Goal: Obtain resource: Download file/media

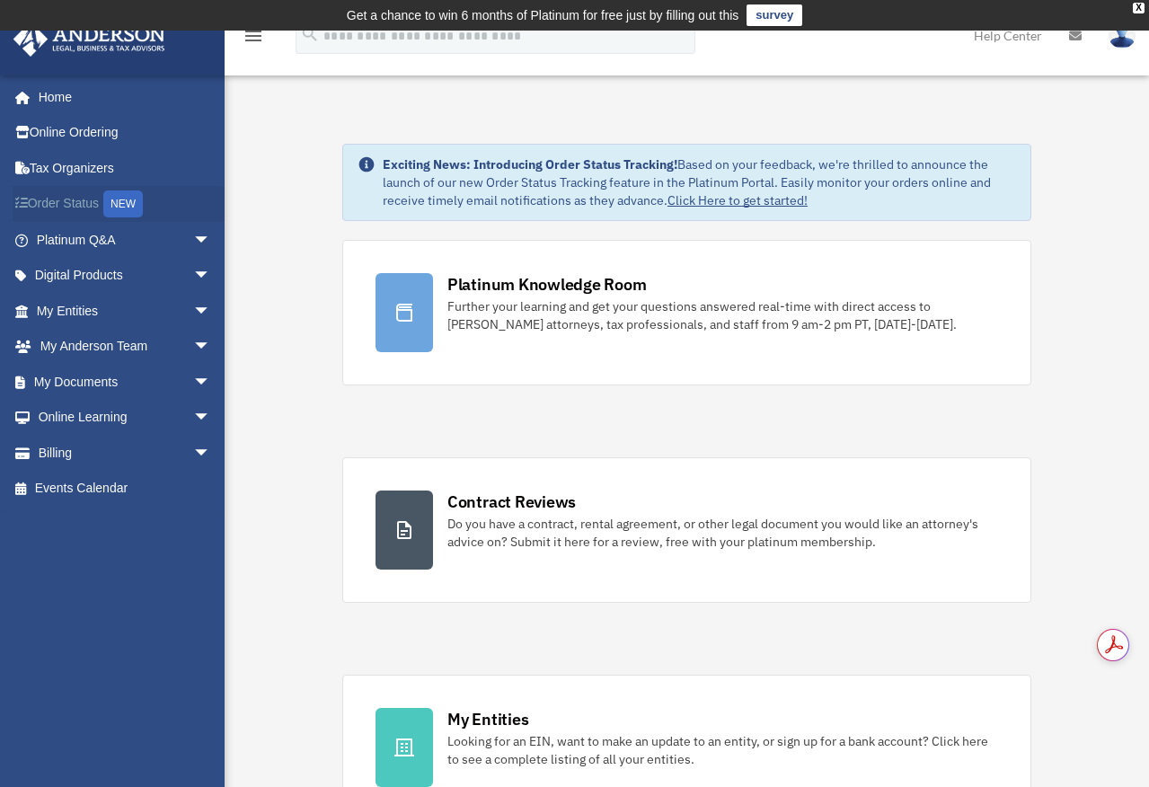
click at [49, 209] on link "Order Status NEW" at bounding box center [125, 204] width 225 height 37
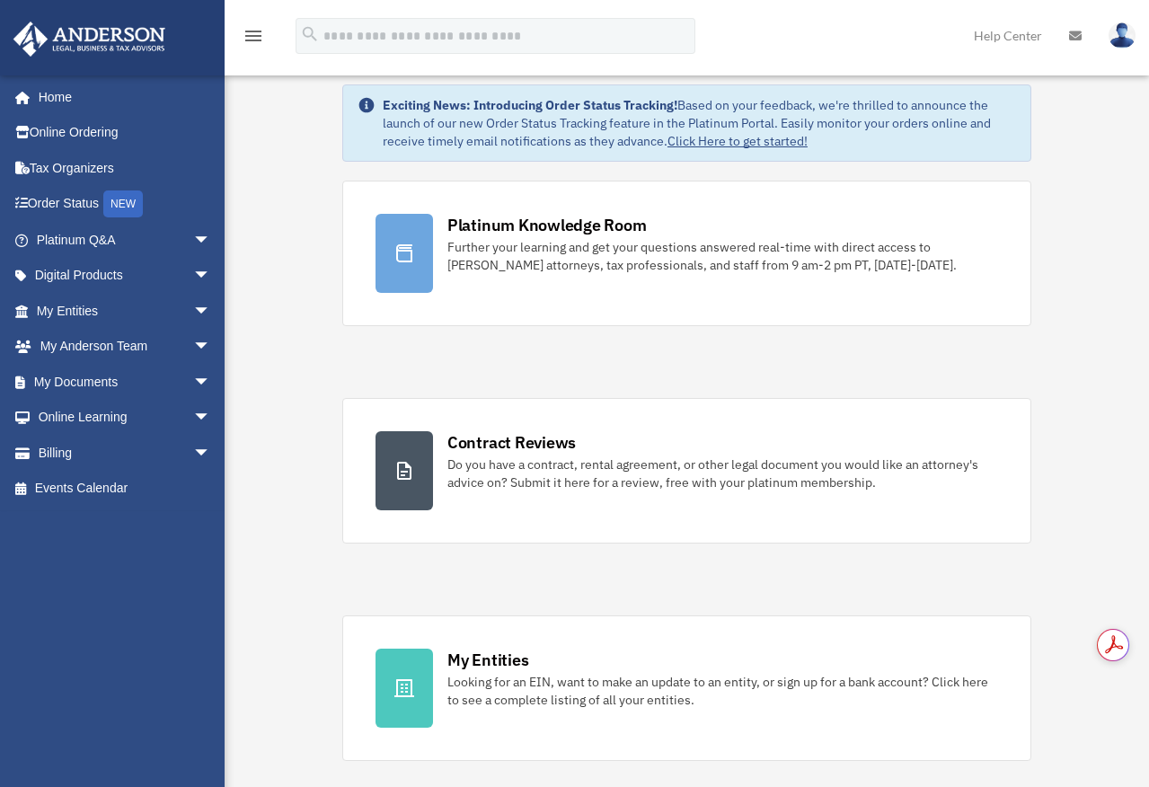
scroll to position [117, 0]
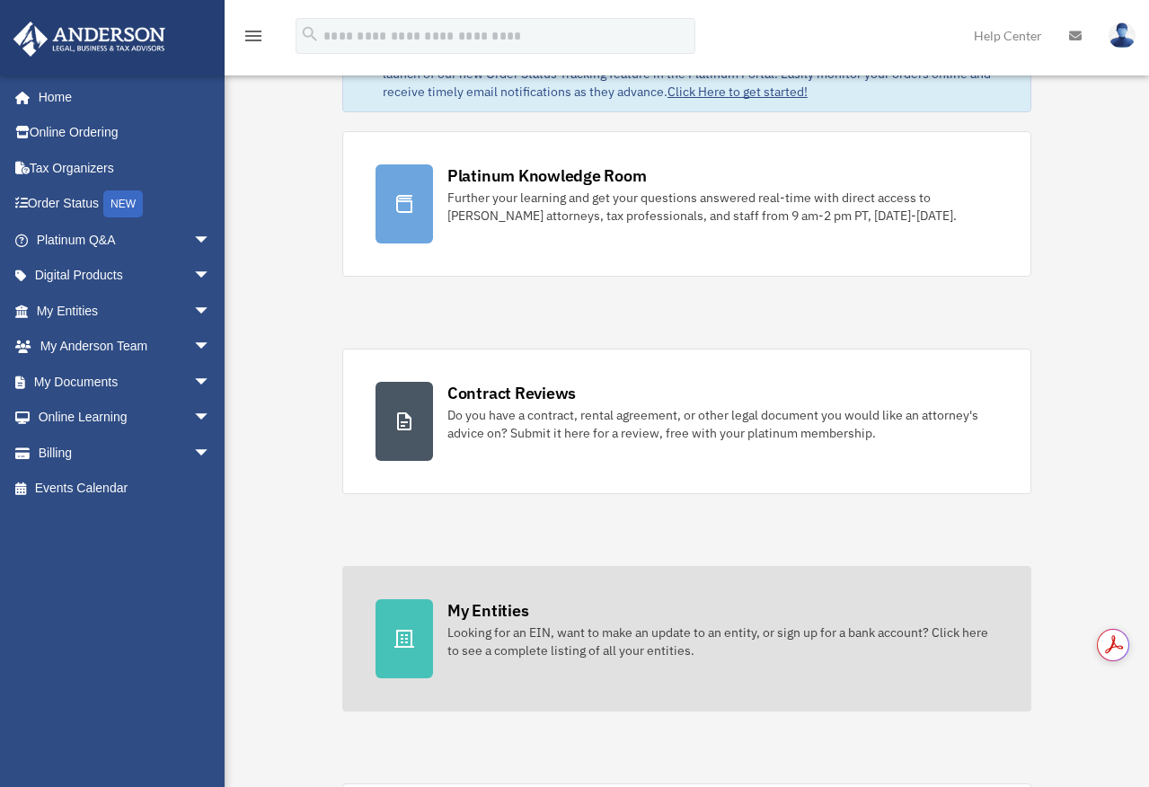
scroll to position [117, 0]
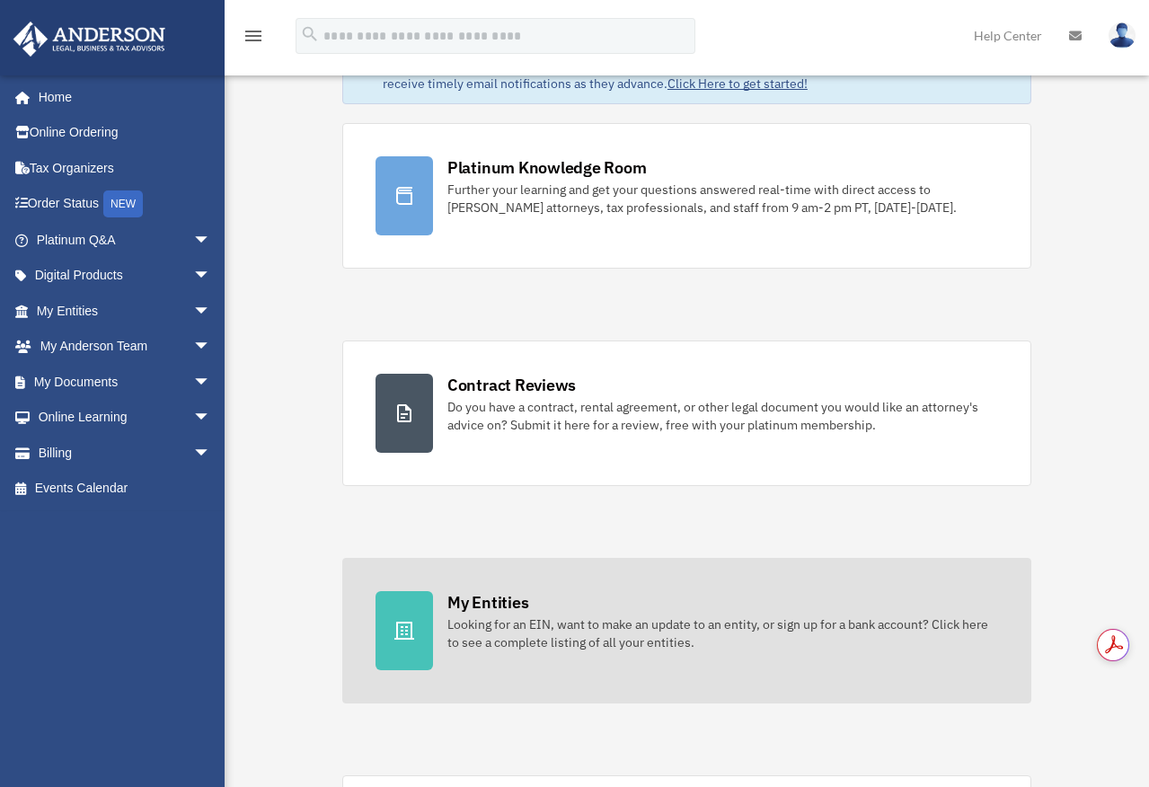
click at [485, 649] on div "Looking for an EIN, want to make an update to an entity, or sign up for a bank …" at bounding box center [722, 633] width 551 height 36
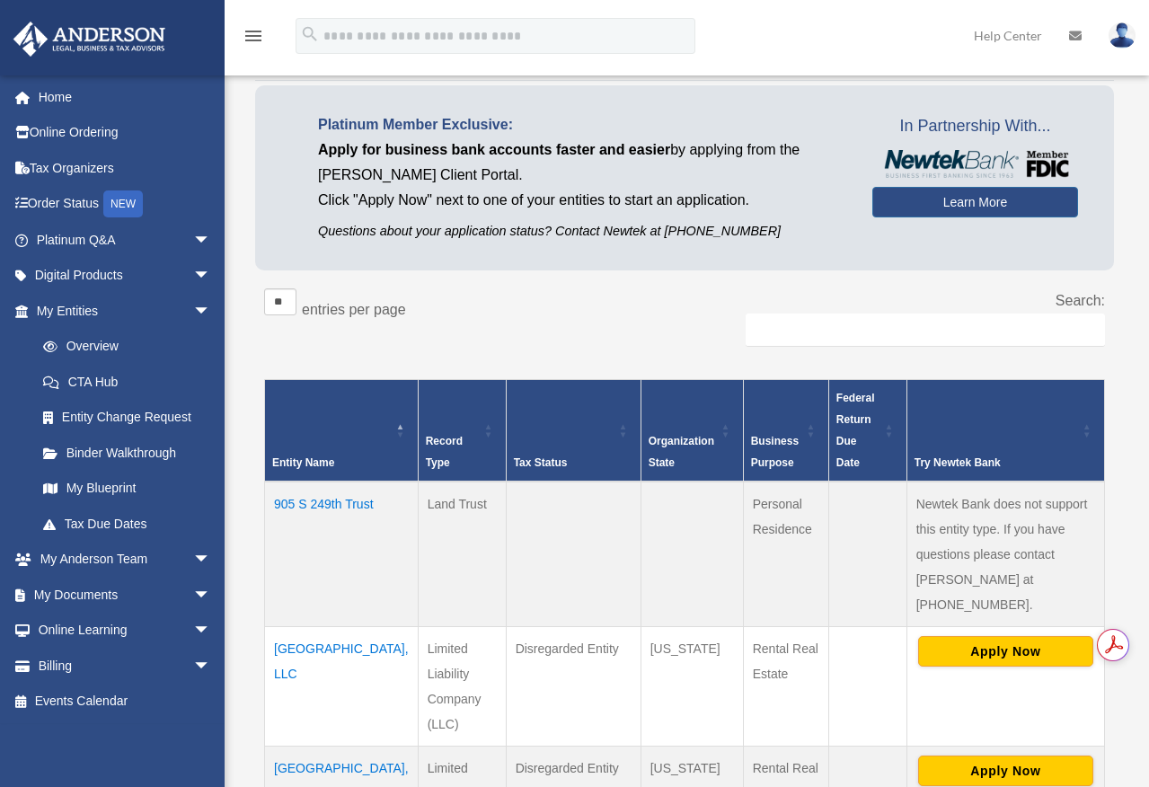
scroll to position [119, 0]
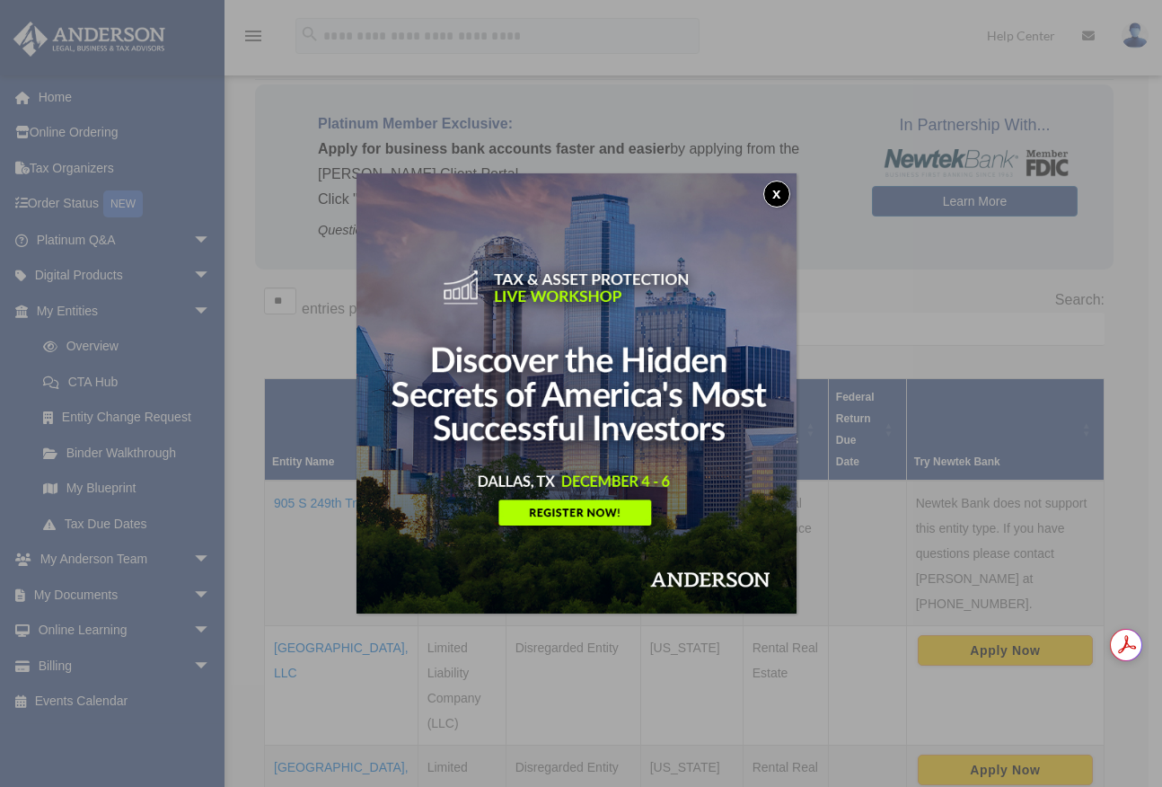
click at [789, 194] on button "x" at bounding box center [777, 194] width 27 height 27
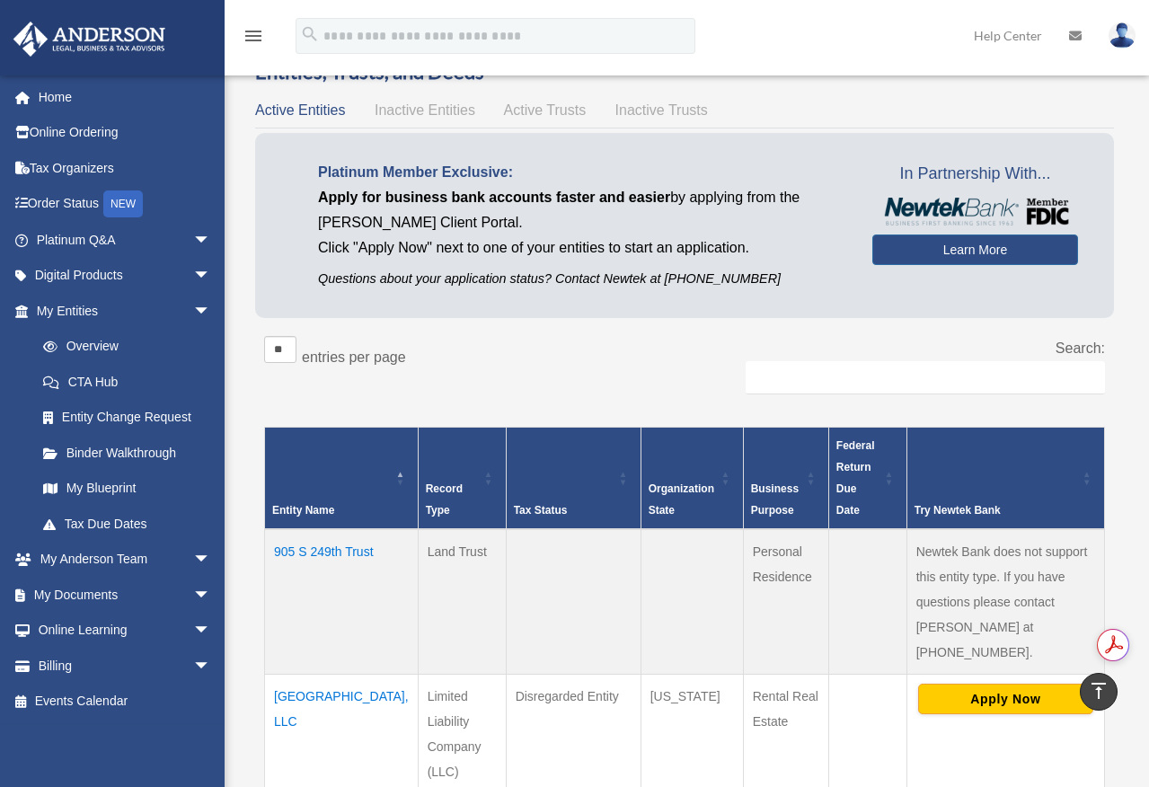
scroll to position [0, 0]
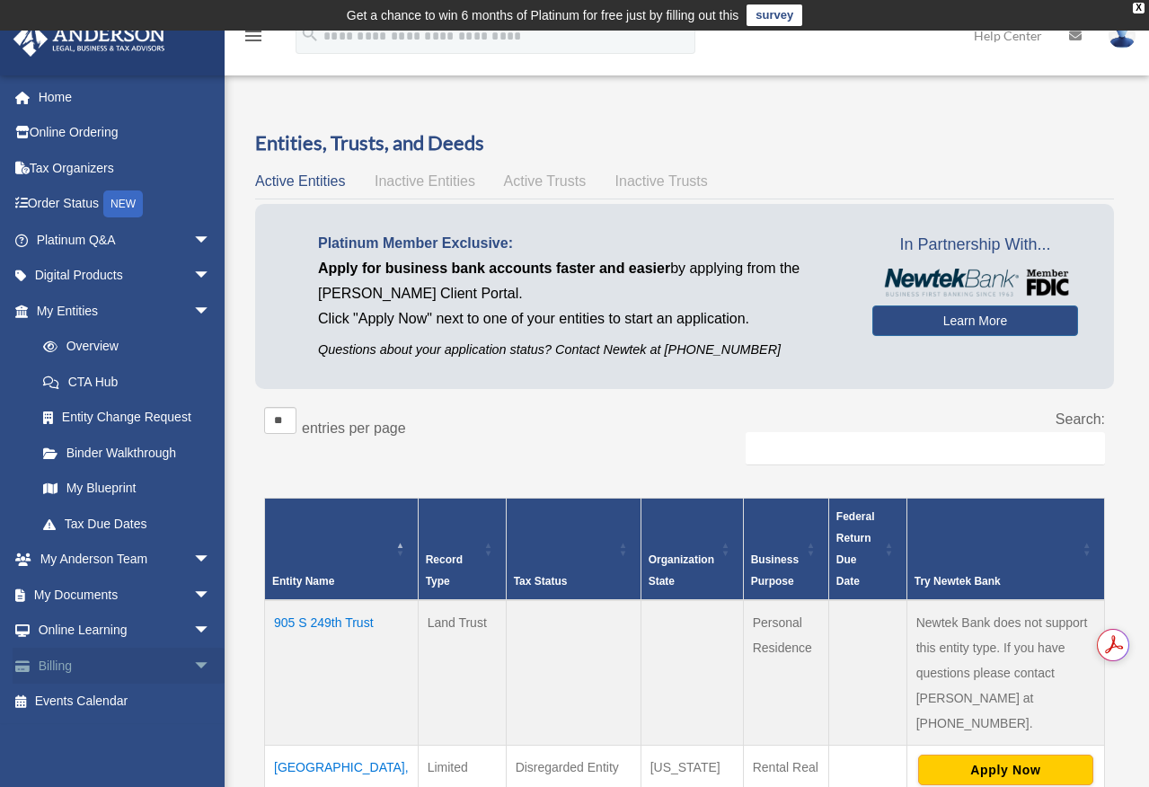
click at [85, 671] on link "Billing arrow_drop_down" at bounding box center [125, 666] width 225 height 36
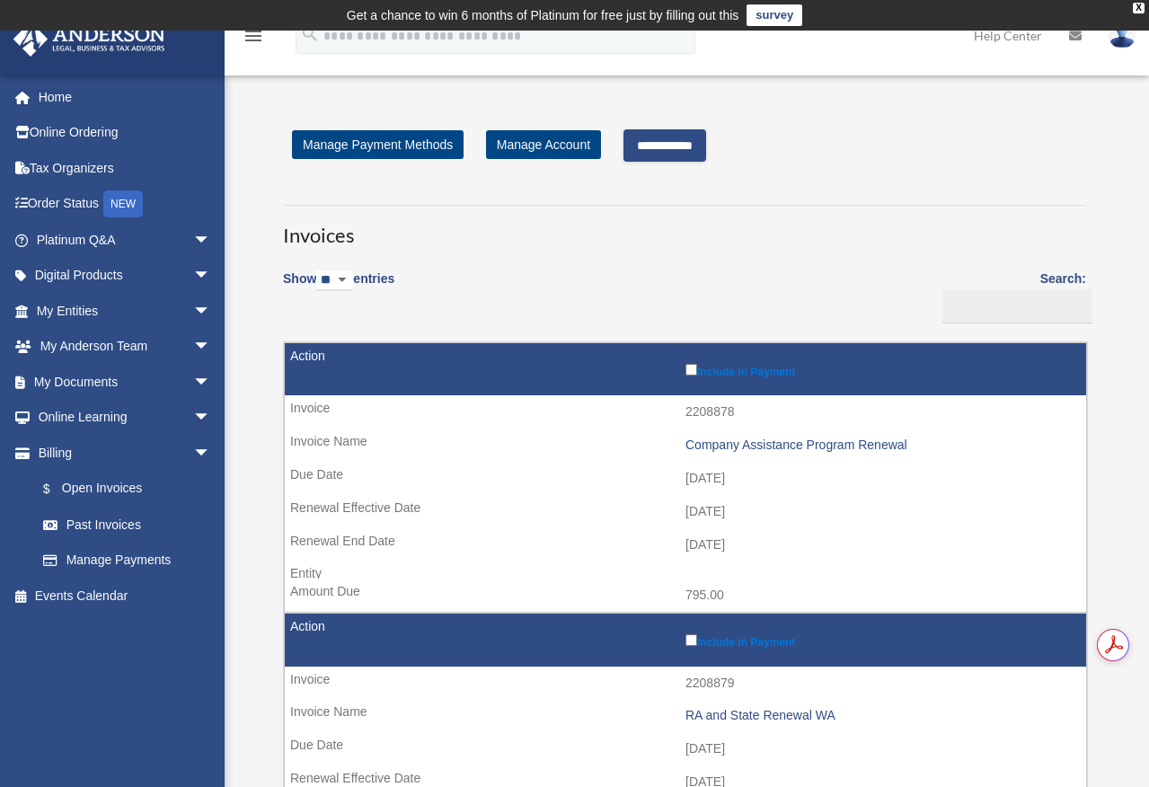
click at [665, 149] on input "**********" at bounding box center [664, 145] width 83 height 32
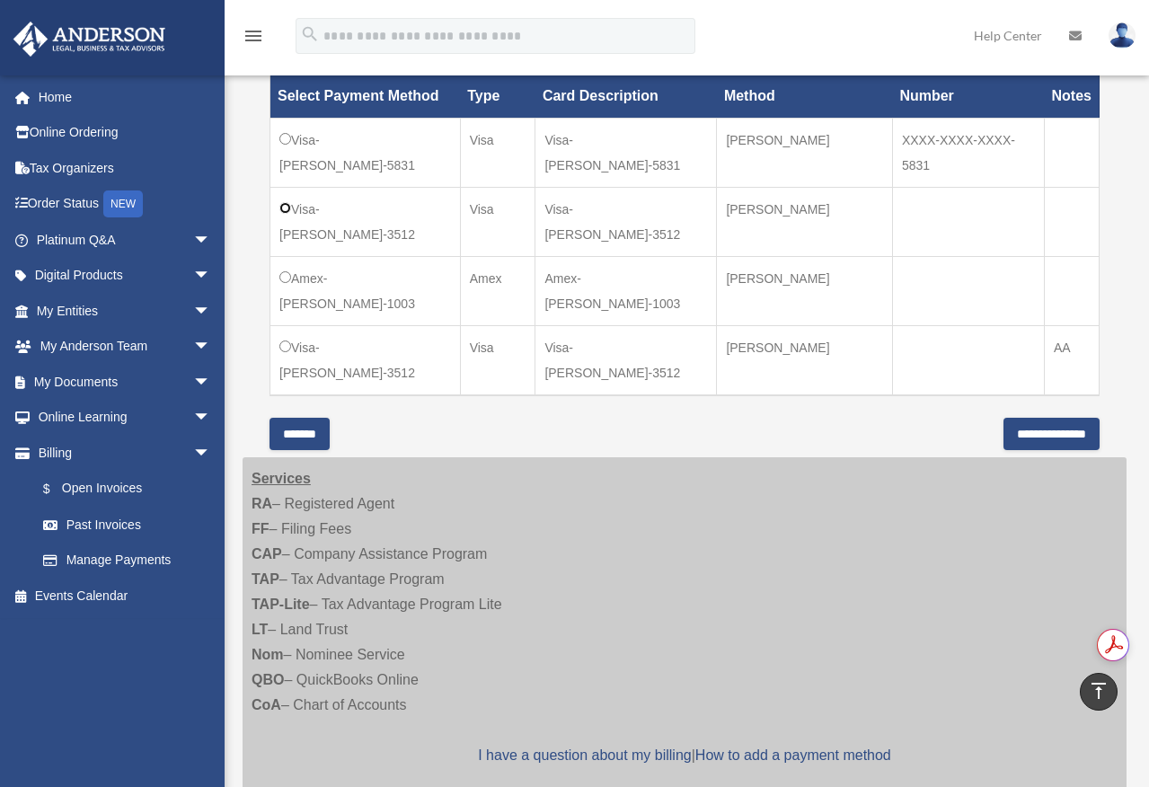
scroll to position [719, 0]
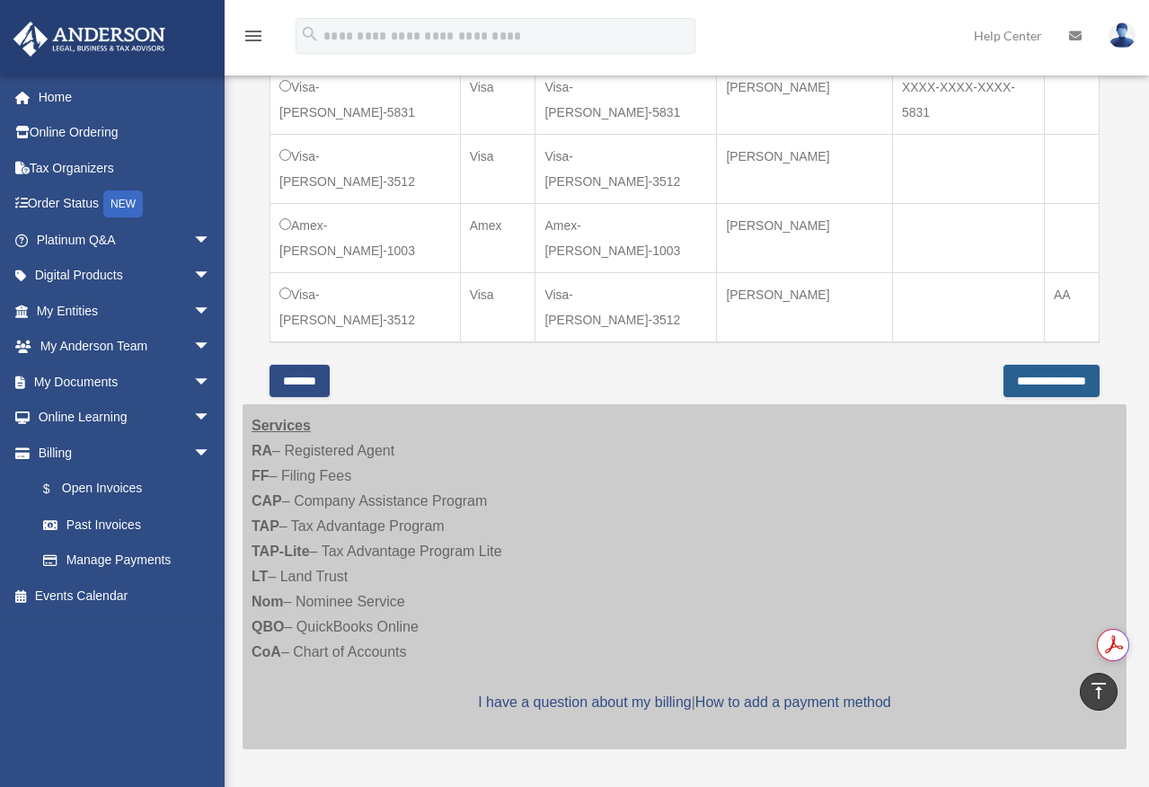
click at [1042, 375] on input "**********" at bounding box center [1051, 381] width 96 height 32
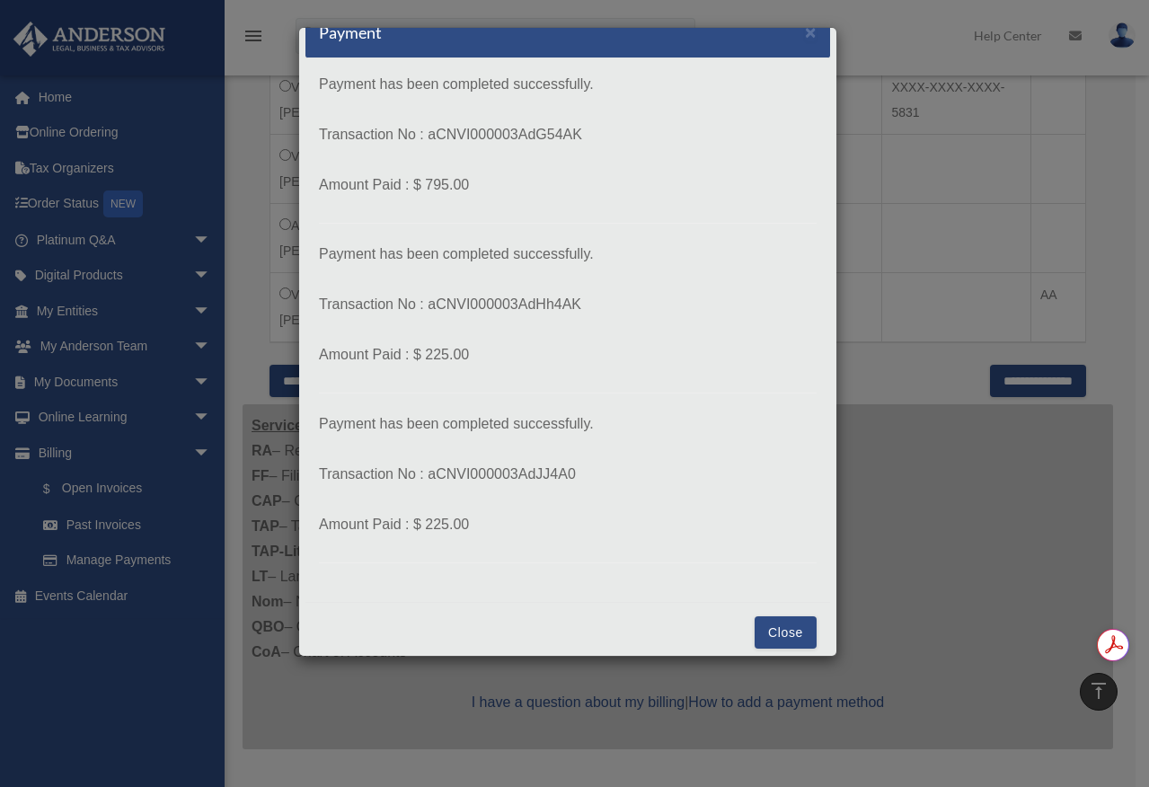
scroll to position [39, 0]
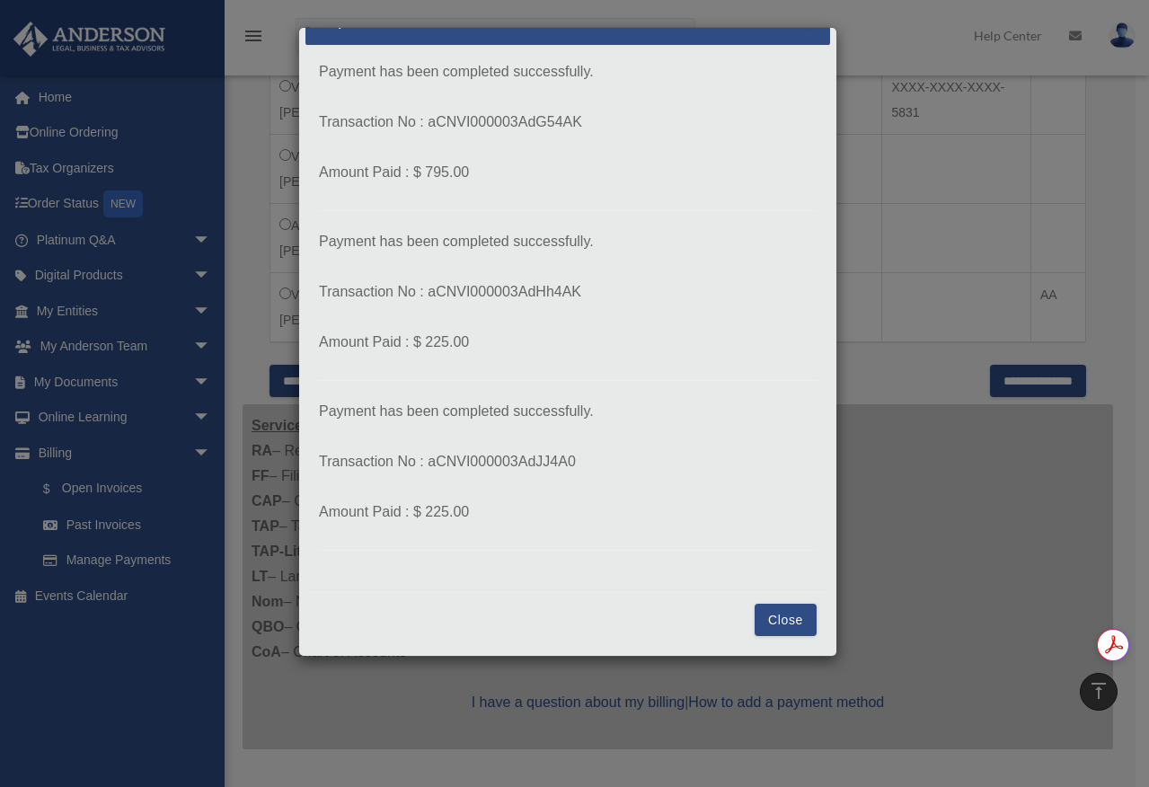
click at [767, 616] on button "Close" at bounding box center [786, 620] width 62 height 32
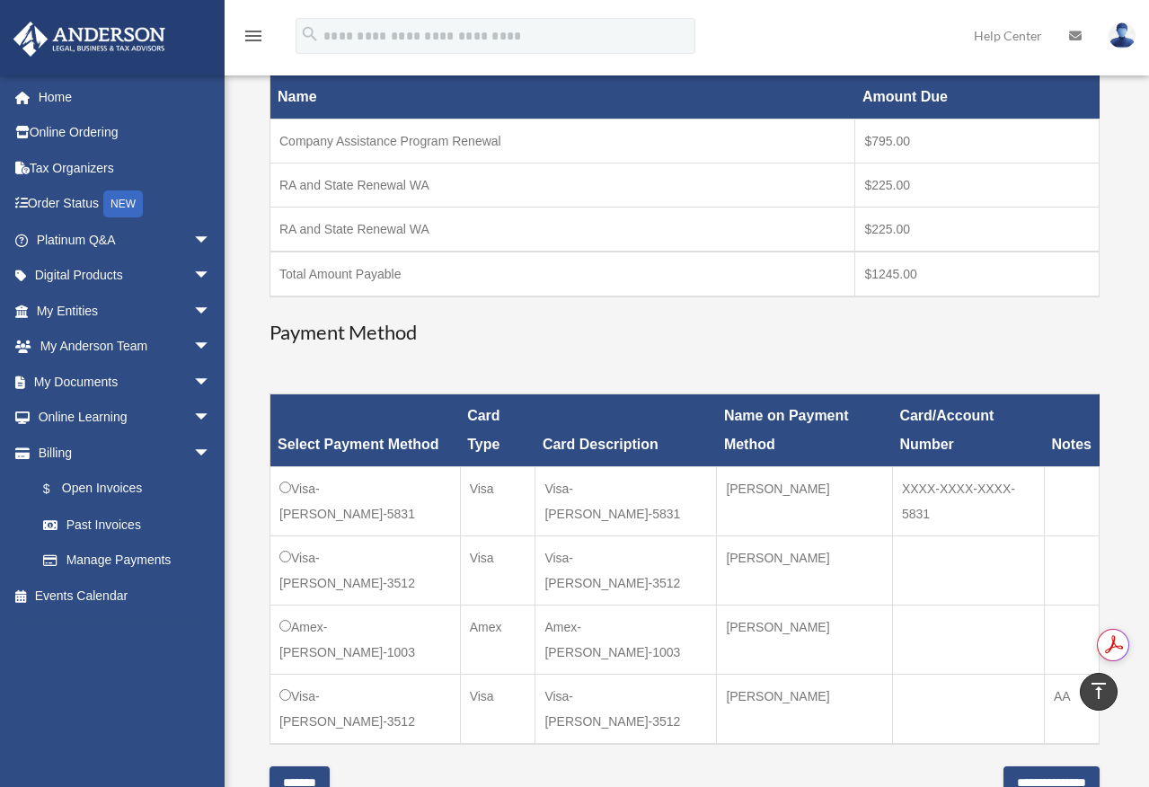
scroll to position [180, 0]
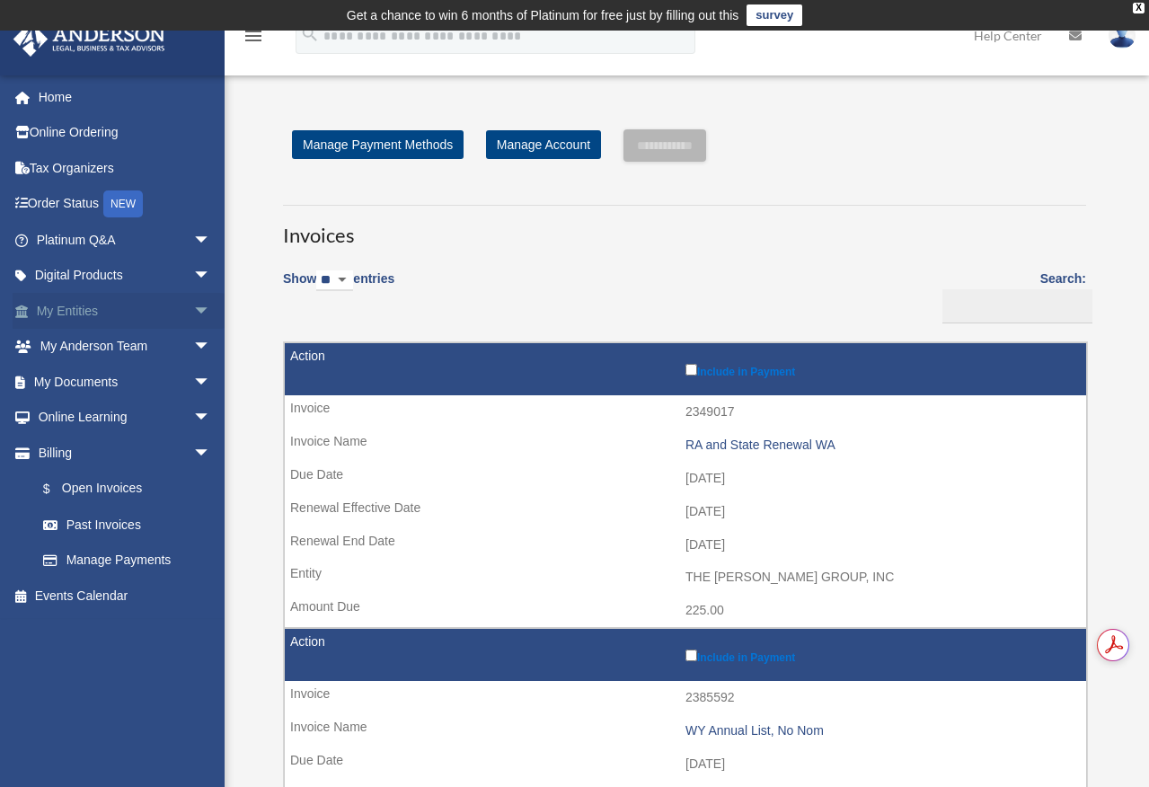
click at [102, 306] on link "My Entities arrow_drop_down" at bounding box center [125, 311] width 225 height 36
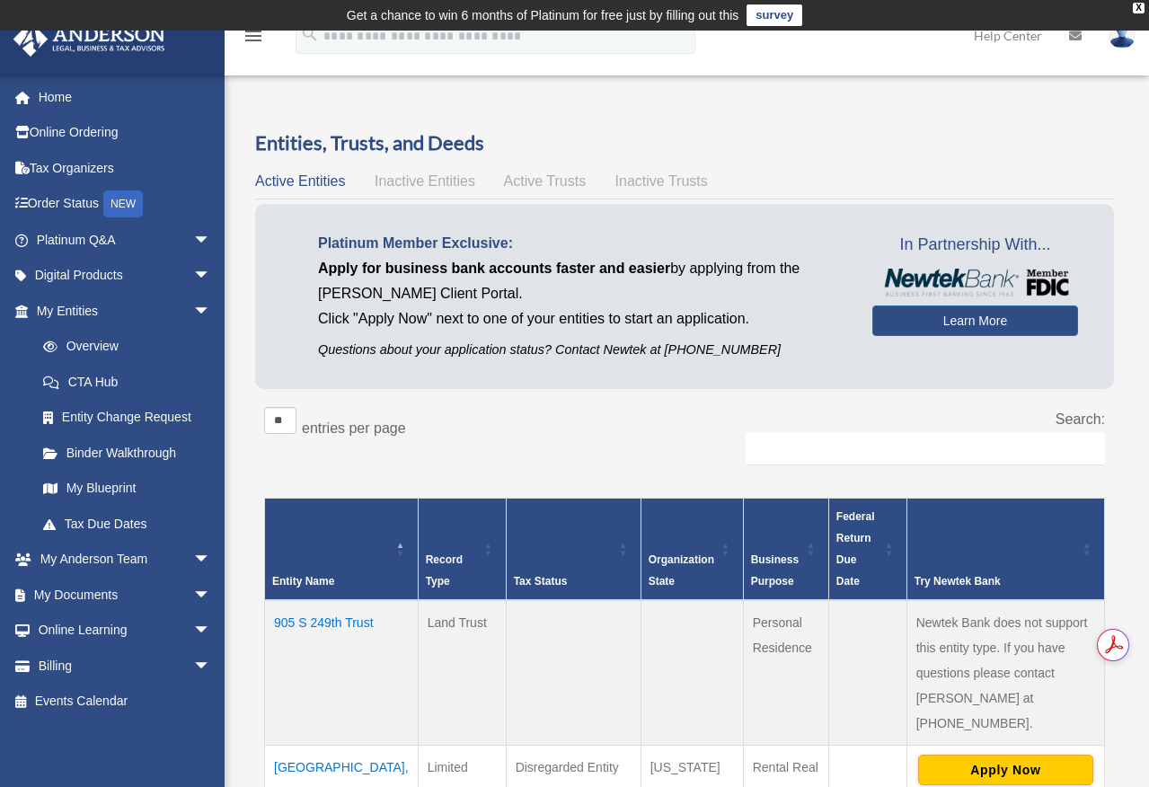
click at [451, 175] on span "Inactive Entities" at bounding box center [425, 180] width 101 height 15
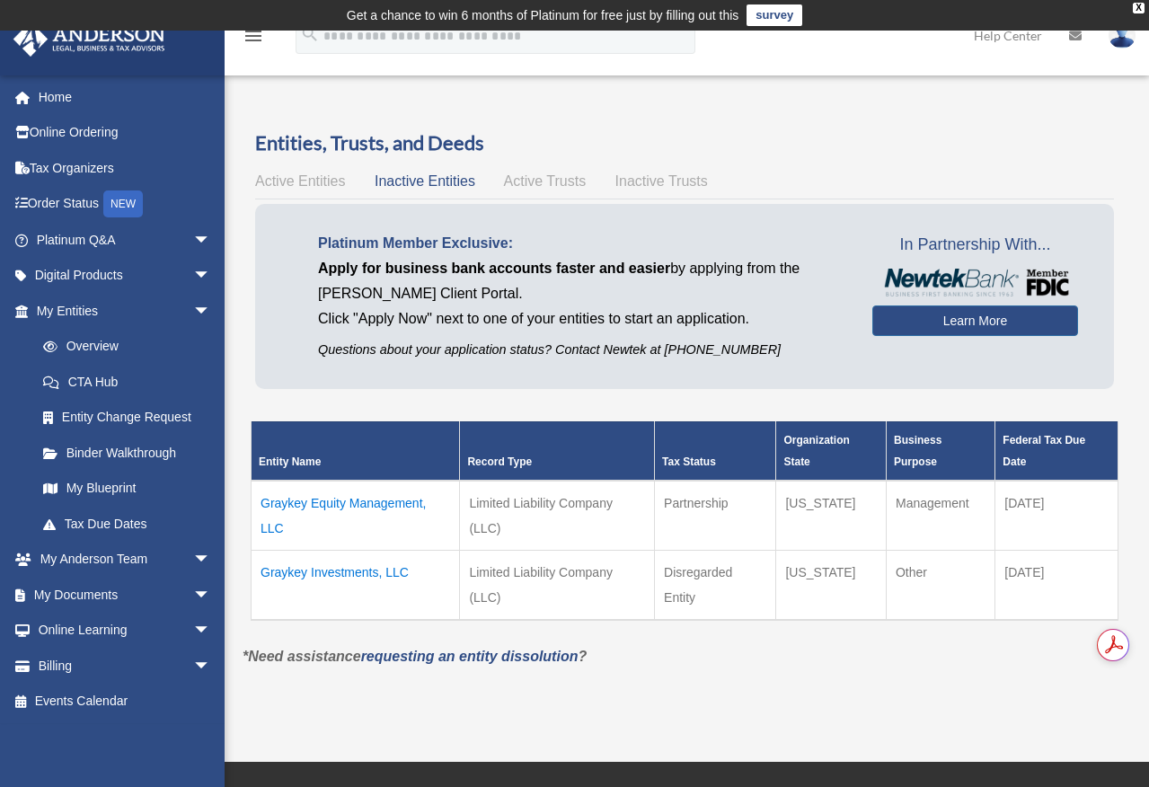
click at [522, 185] on span "Active Trusts" at bounding box center [545, 180] width 83 height 15
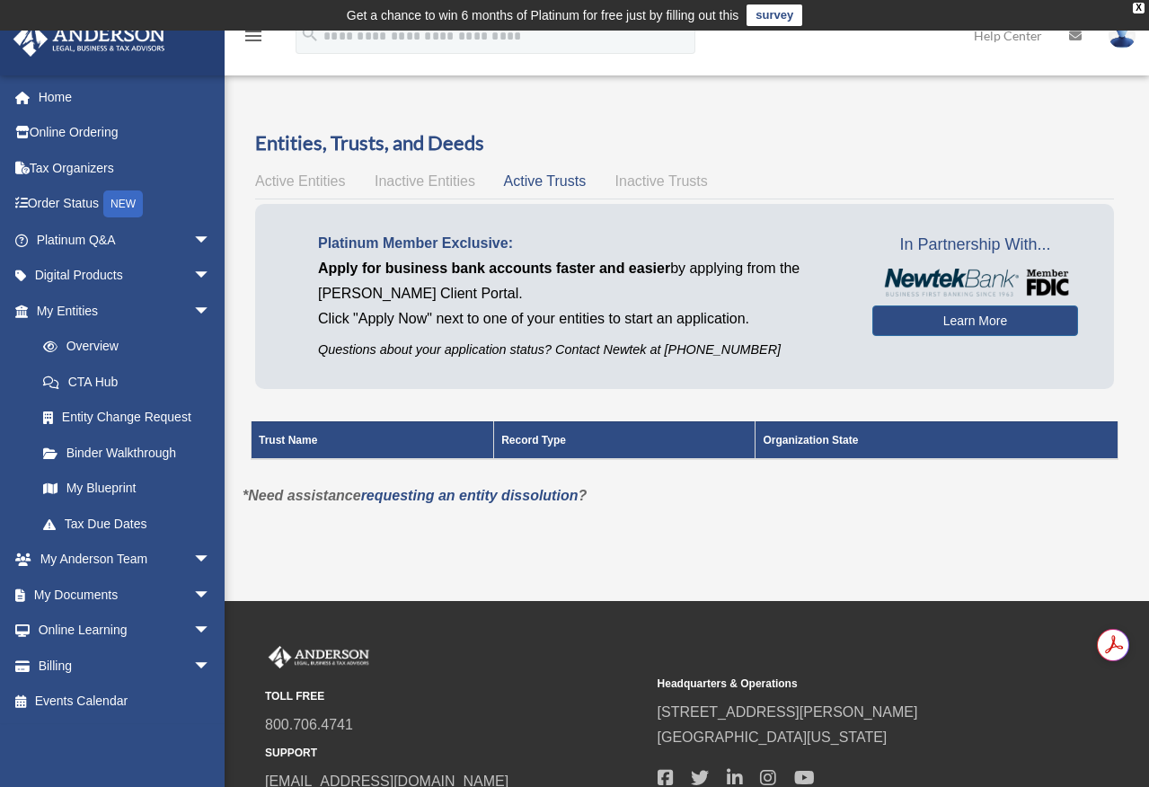
click at [672, 181] on span "Inactive Trusts" at bounding box center [661, 180] width 93 height 15
click at [296, 184] on span "Active Entities" at bounding box center [300, 180] width 90 height 15
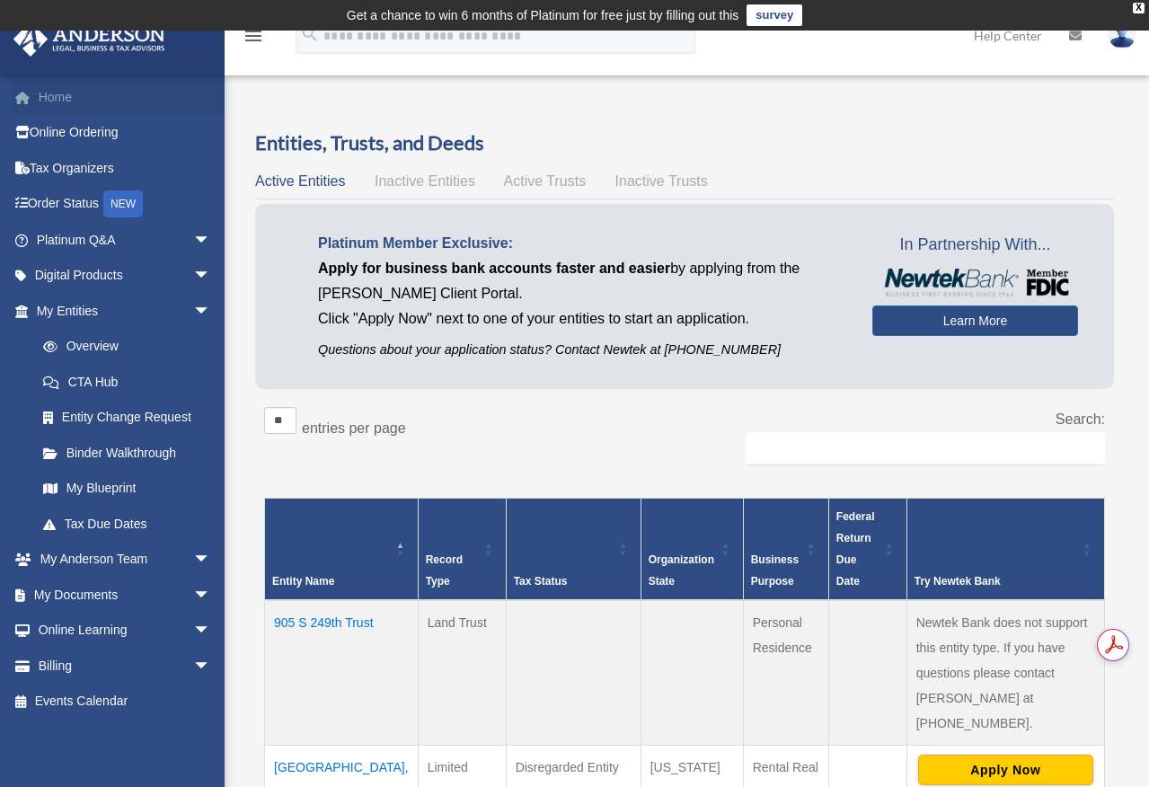
click at [68, 105] on link "Home" at bounding box center [125, 97] width 225 height 36
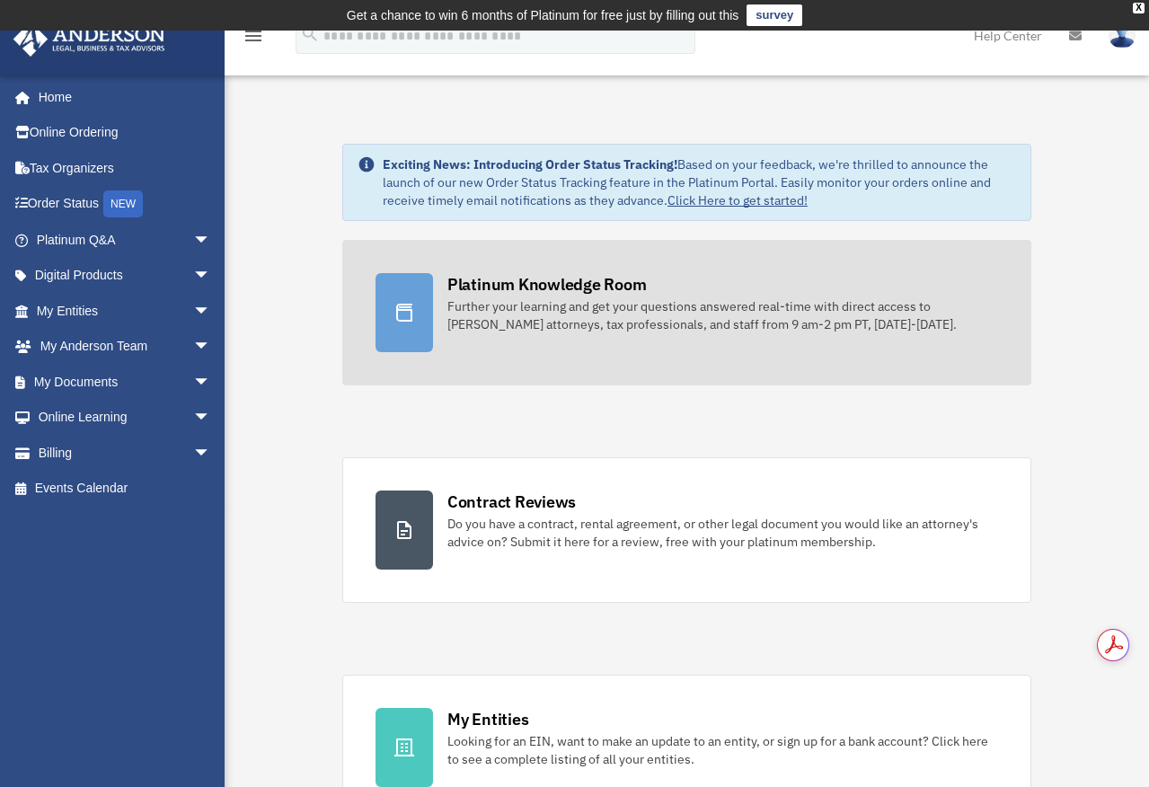
click at [481, 281] on div "Platinum Knowledge Room" at bounding box center [546, 284] width 199 height 22
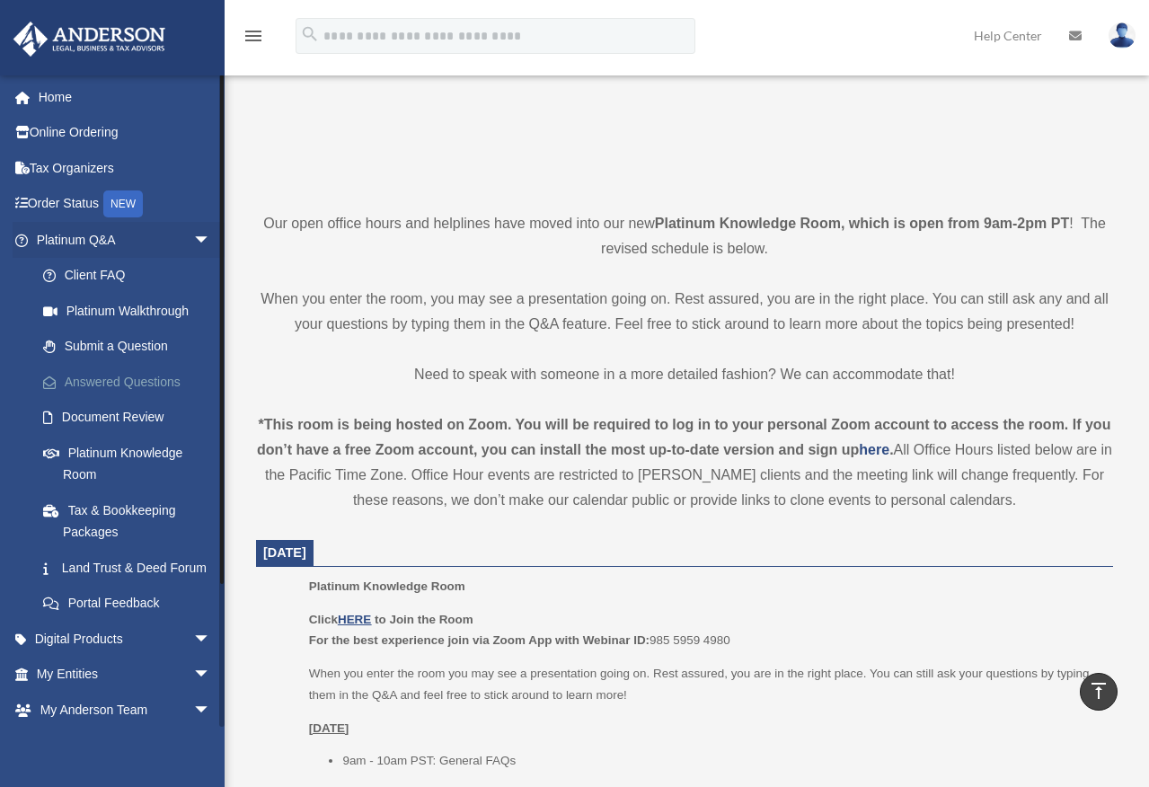
scroll to position [299, 0]
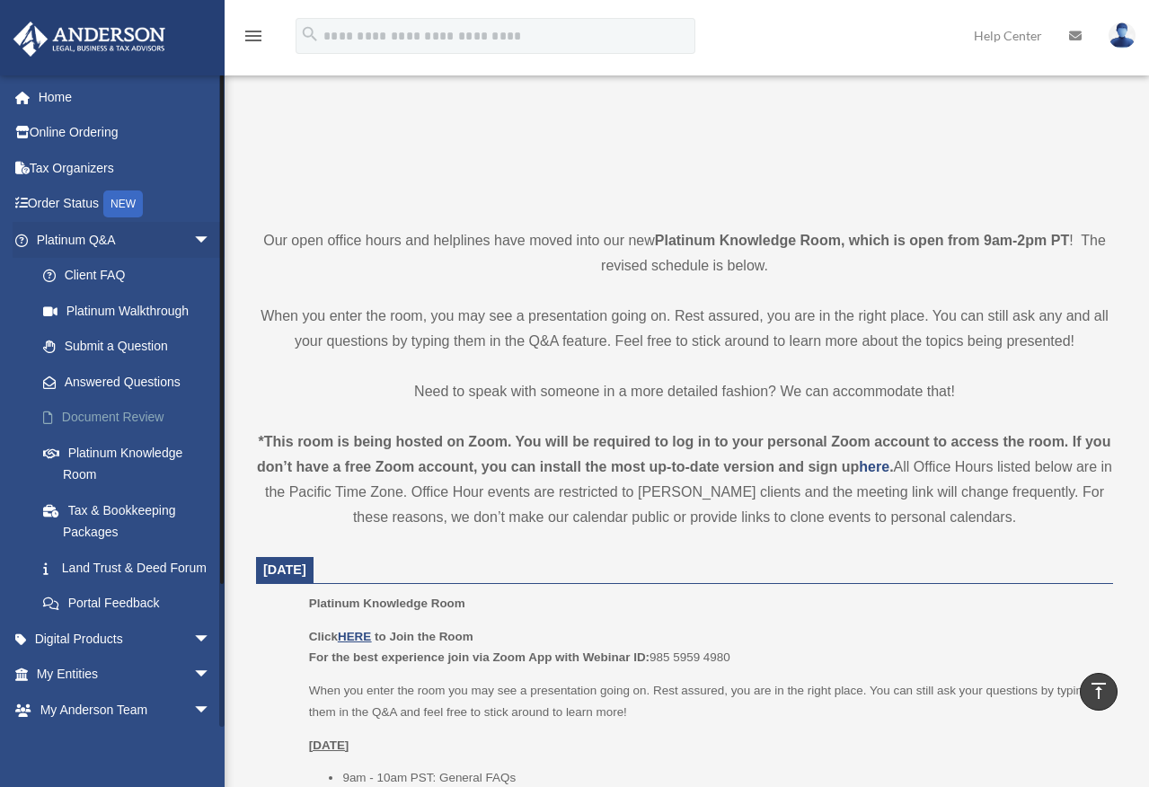
click at [115, 421] on link "Document Review" at bounding box center [131, 418] width 213 height 36
click at [88, 657] on link "Digital Products arrow_drop_down" at bounding box center [125, 639] width 225 height 36
click at [193, 658] on span "arrow_drop_down" at bounding box center [211, 639] width 36 height 37
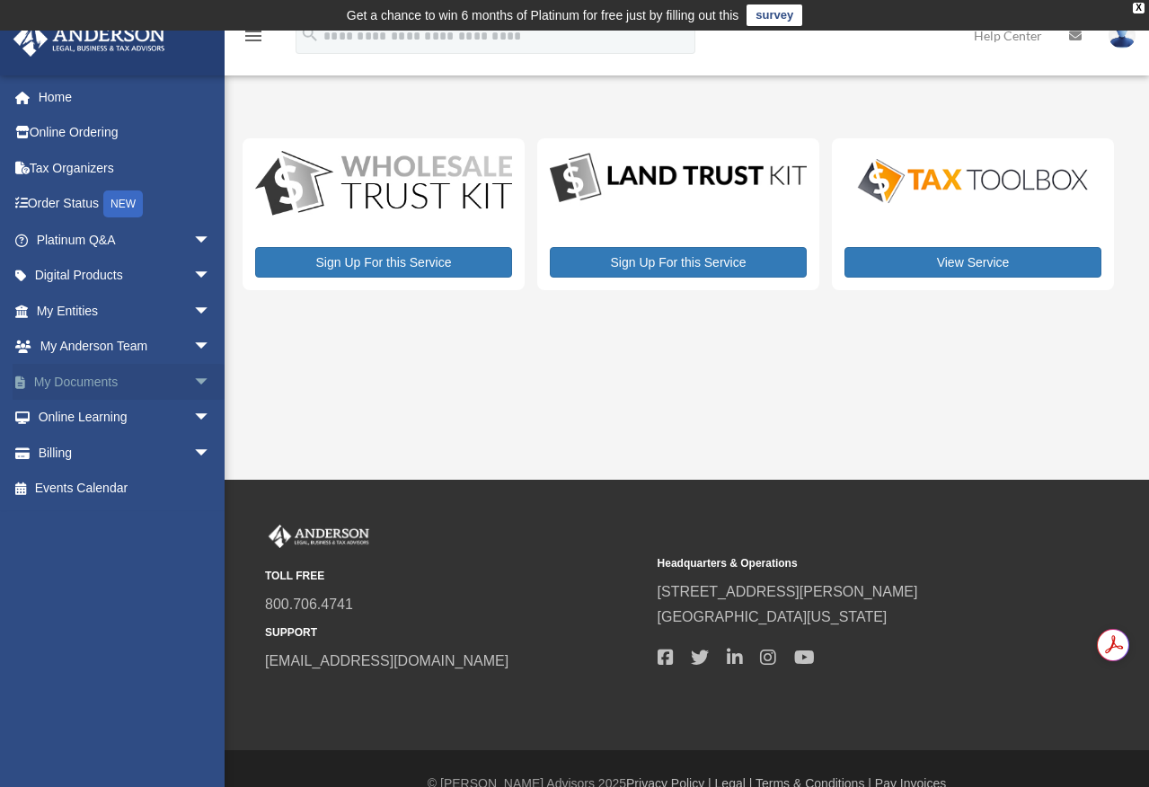
click at [193, 379] on span "arrow_drop_down" at bounding box center [211, 382] width 36 height 37
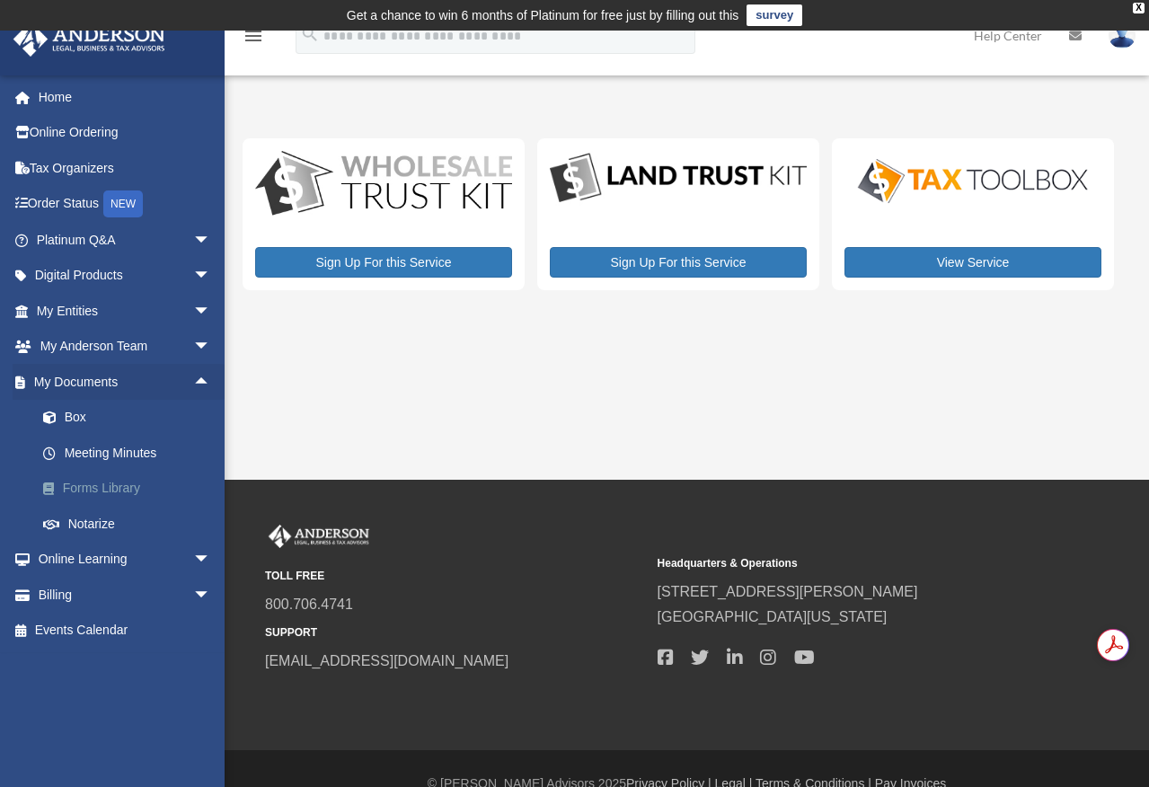
click at [121, 484] on link "Forms Library" at bounding box center [131, 489] width 213 height 36
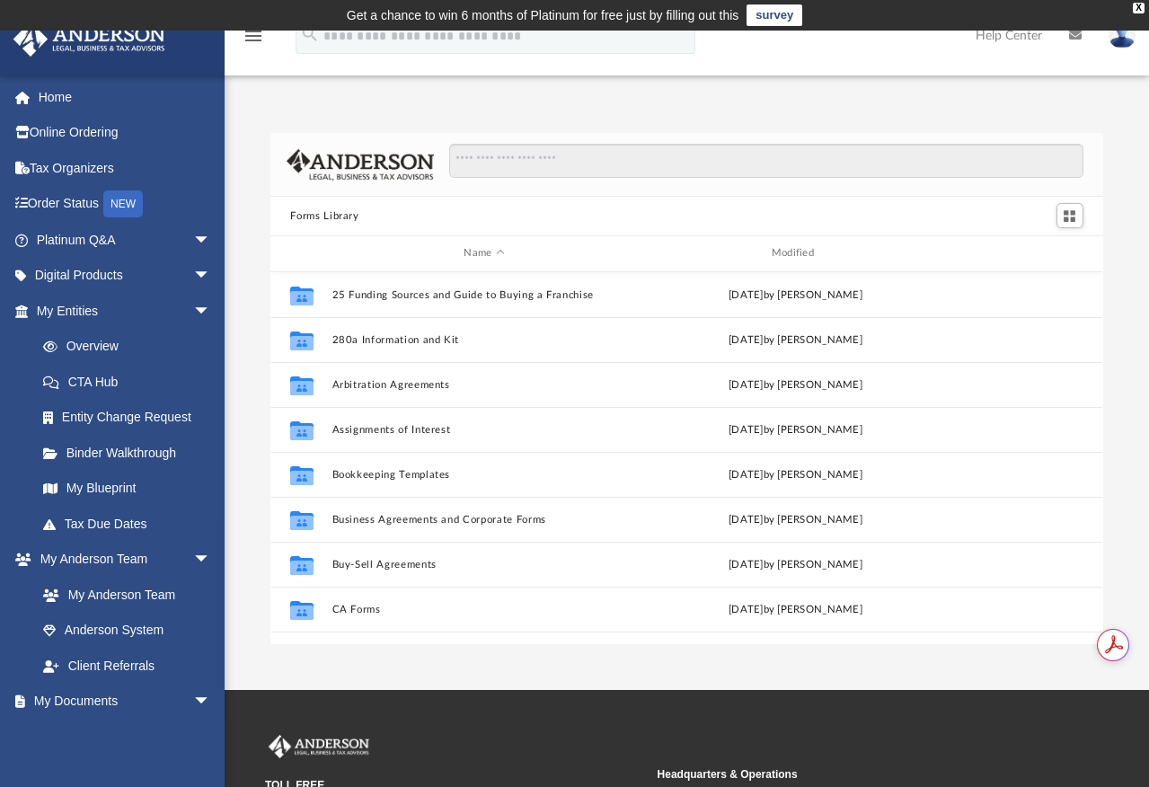
scroll to position [395, 818]
click at [509, 152] on input "Search files and folders" at bounding box center [765, 161] width 633 height 34
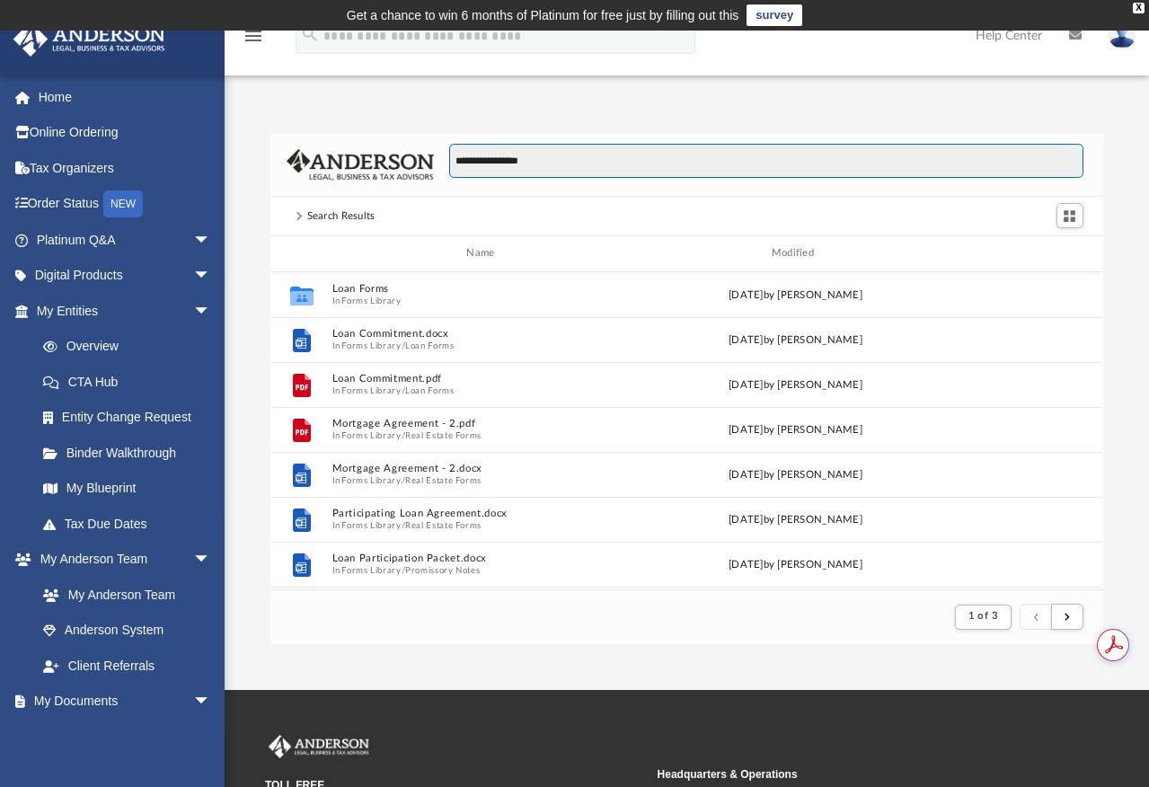
scroll to position [340, 818]
drag, startPoint x: 540, startPoint y: 161, endPoint x: 500, endPoint y: 157, distance: 39.7
click at [500, 157] on input "**********" at bounding box center [765, 161] width 633 height 34
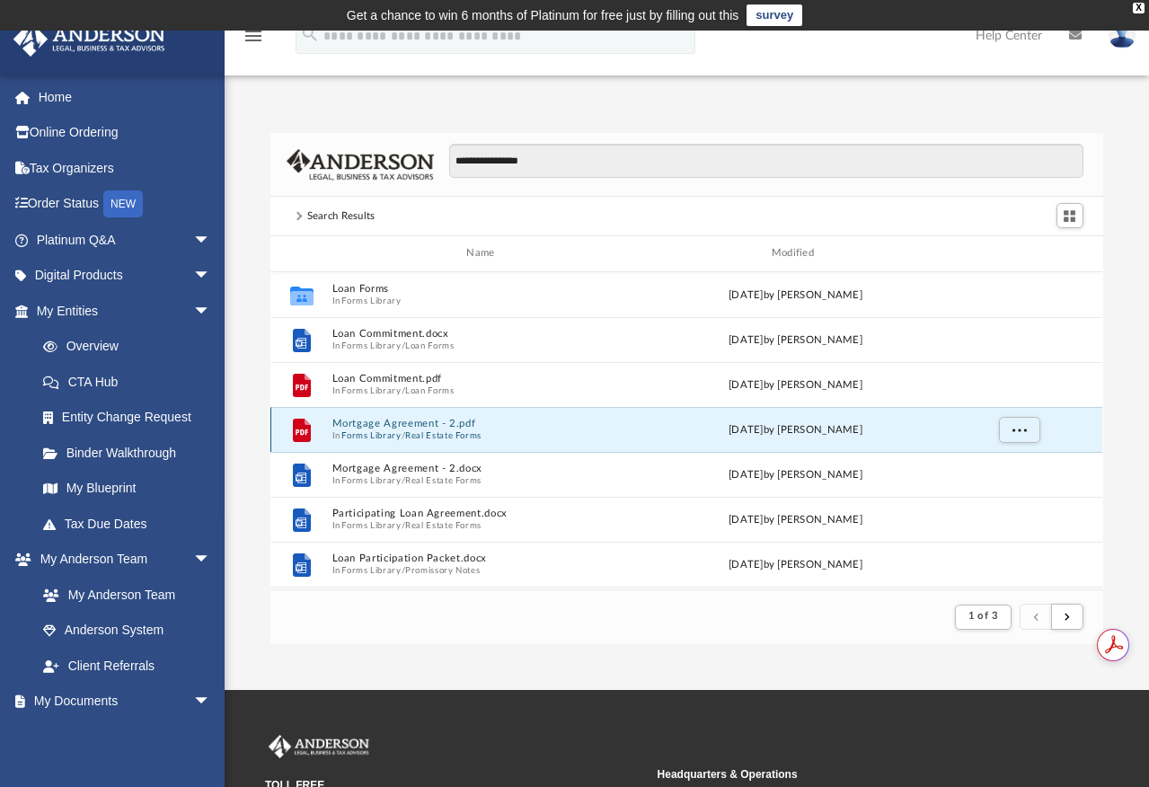
click at [392, 425] on button "Mortgage Agreement - 2.pdf" at bounding box center [484, 424] width 304 height 12
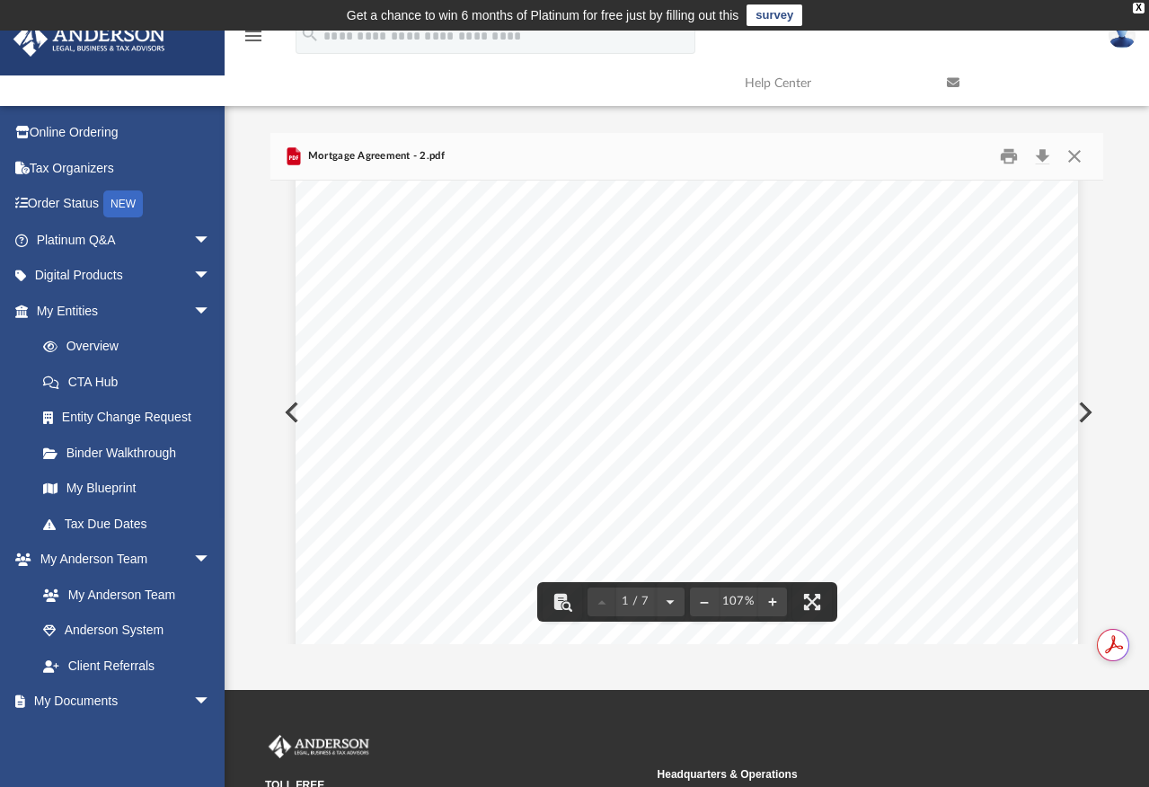
scroll to position [0, 0]
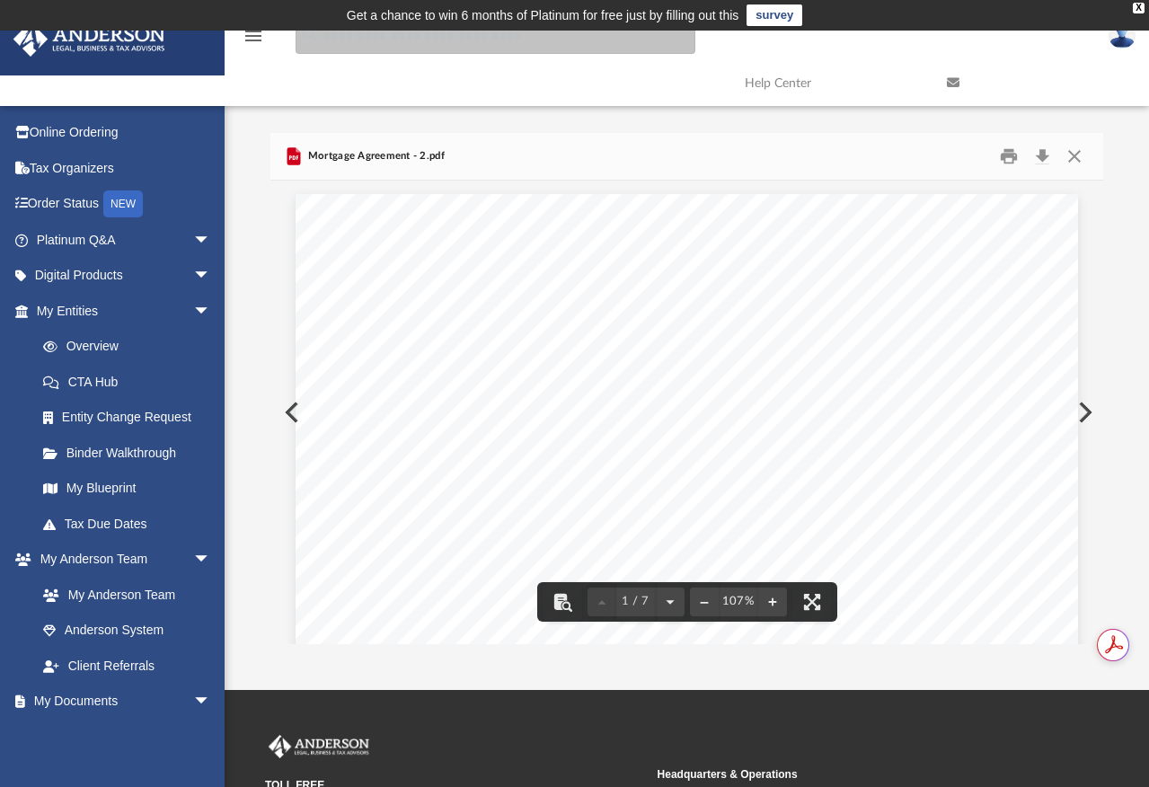
click at [460, 50] on input "search" at bounding box center [496, 36] width 400 height 36
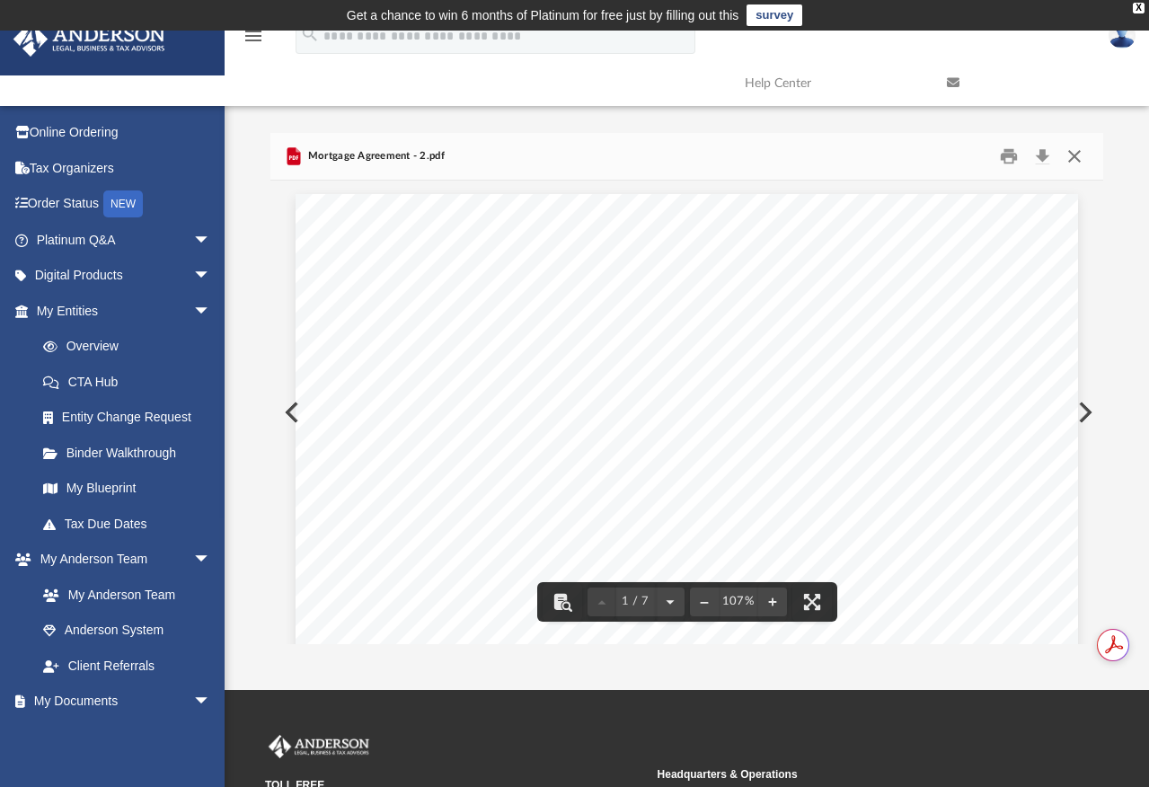
click at [1072, 158] on button "Close" at bounding box center [1074, 157] width 32 height 28
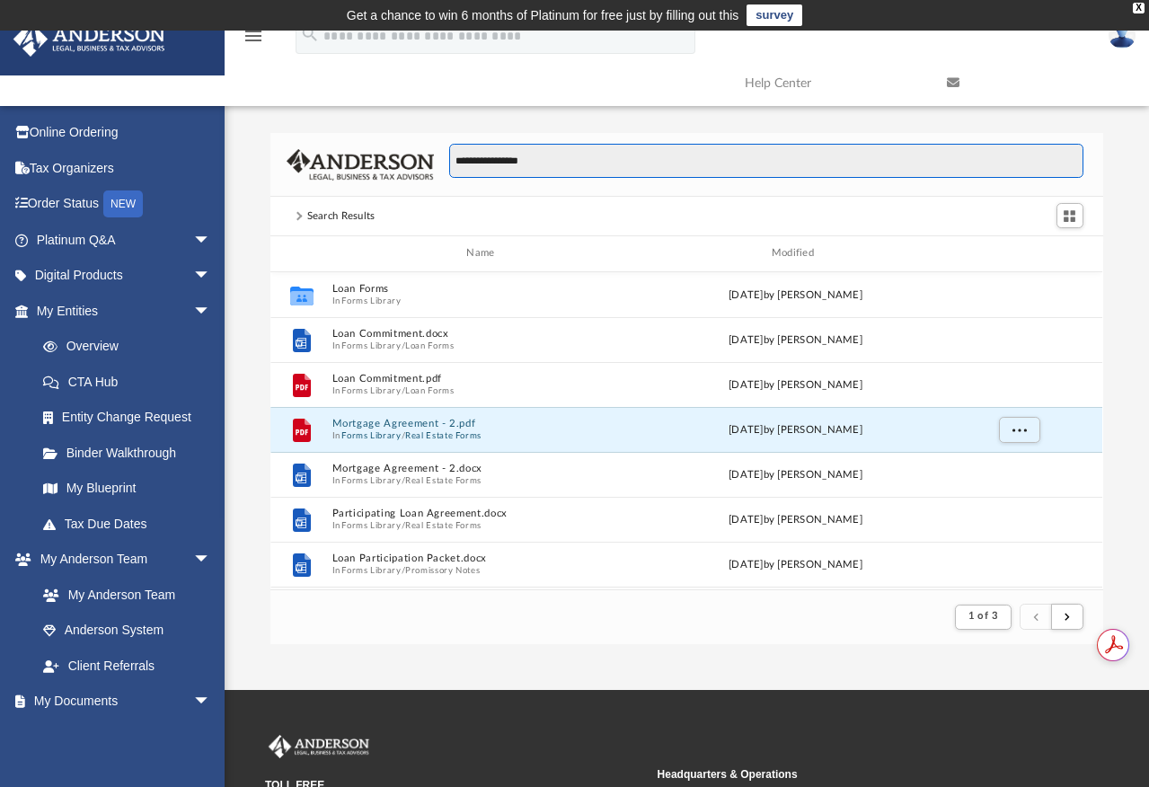
drag, startPoint x: 541, startPoint y: 163, endPoint x: 361, endPoint y: 167, distance: 179.7
click at [361, 167] on div "**********" at bounding box center [686, 165] width 832 height 64
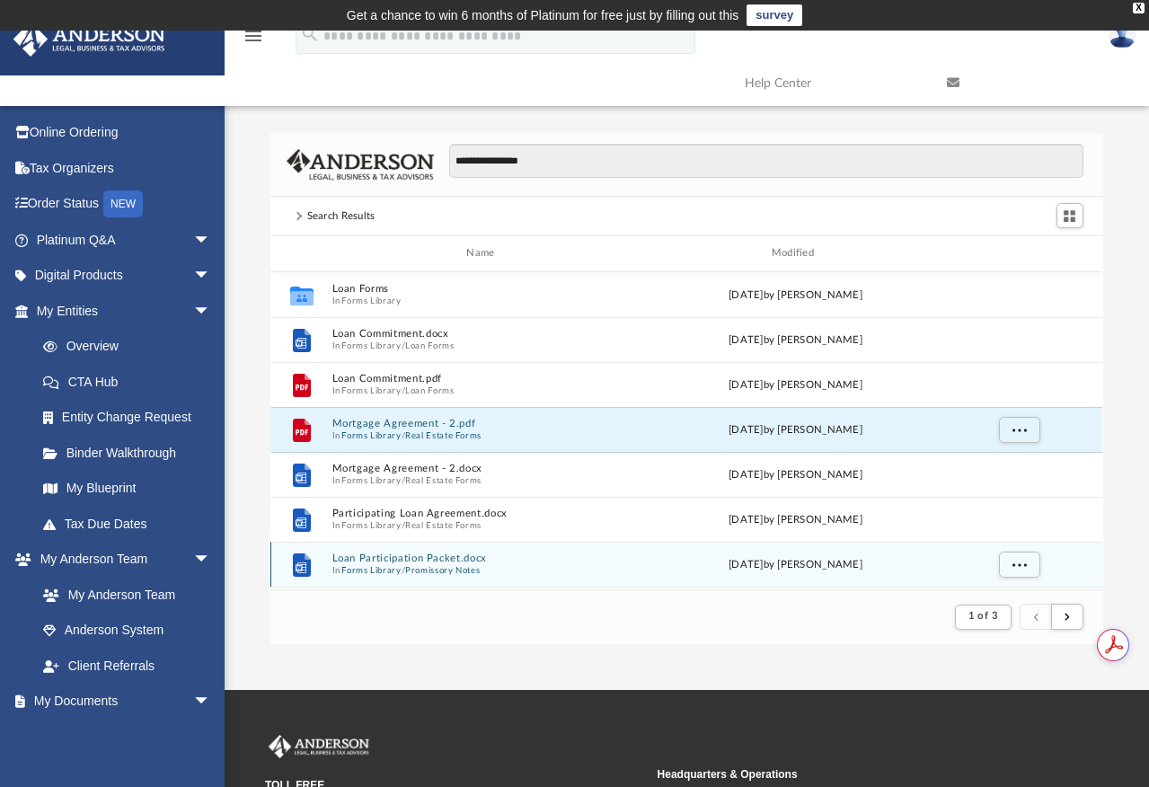
click at [384, 552] on div "File Loan Participation Packet.docx In Forms Library / Promissory Notes Wed Oct…" at bounding box center [686, 564] width 832 height 45
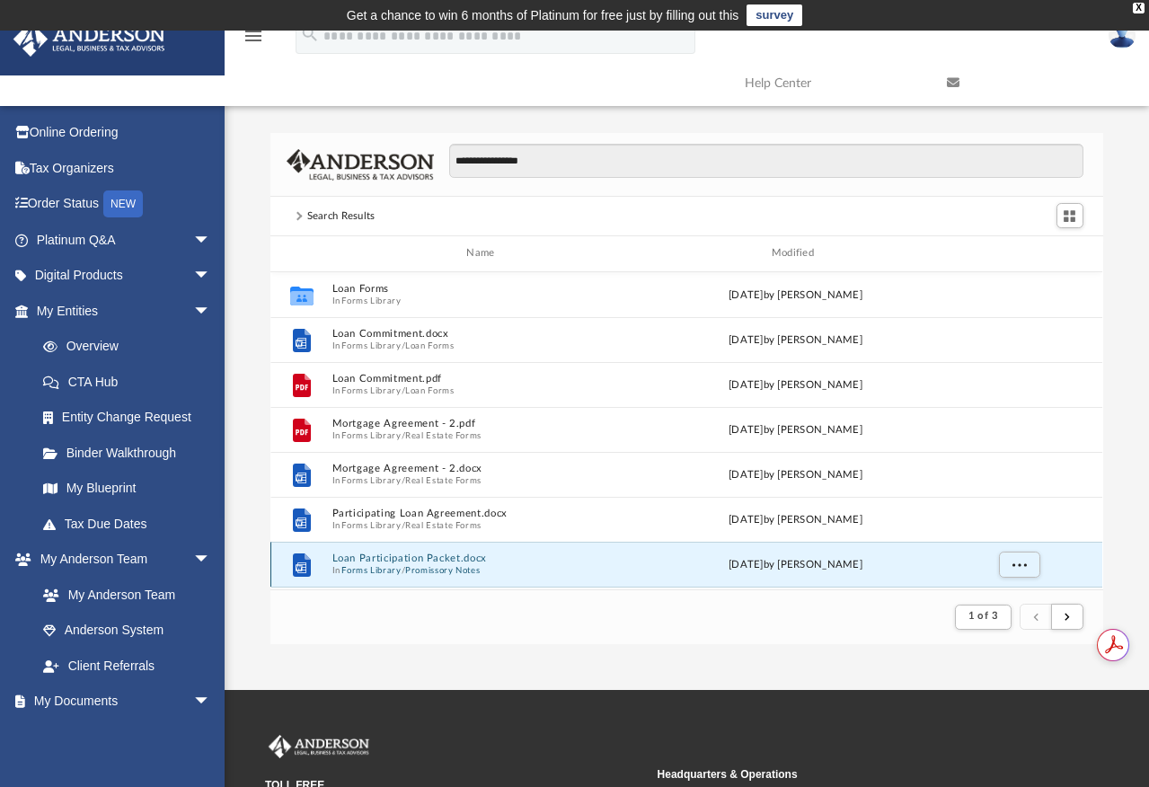
click at [374, 557] on button "Loan Participation Packet.docx" at bounding box center [484, 558] width 304 height 12
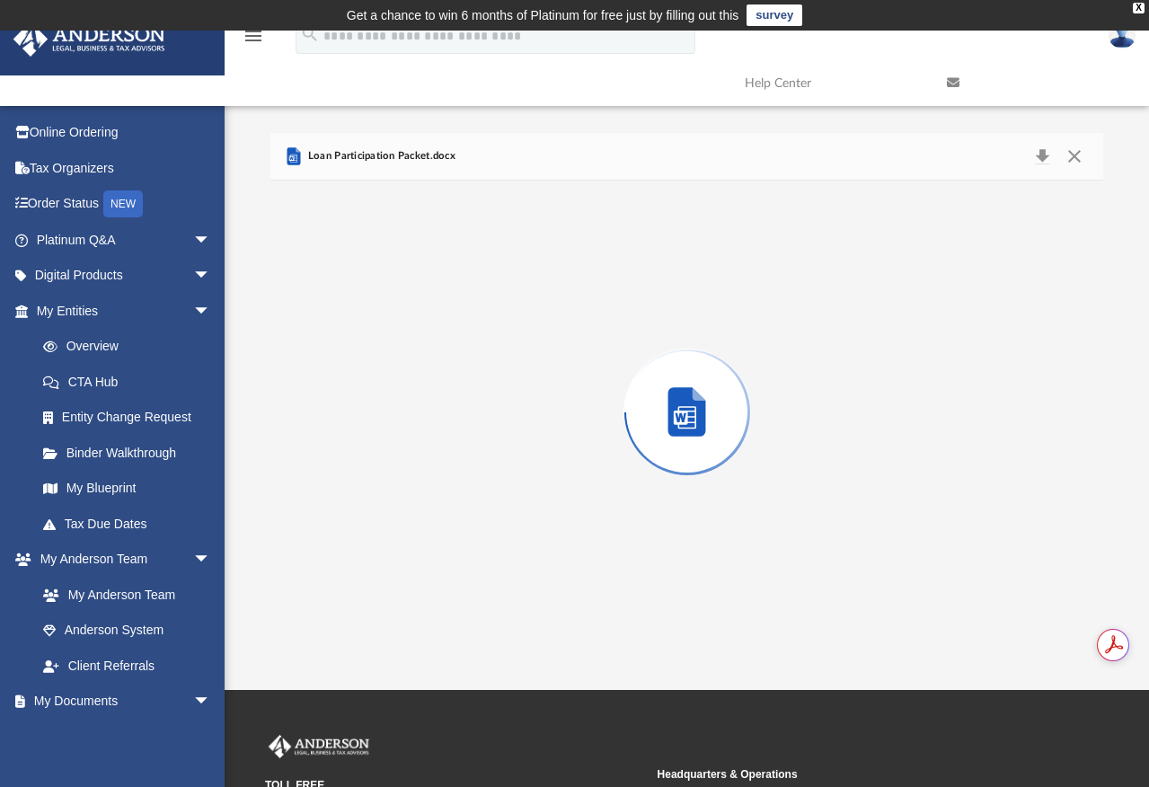
click at [374, 557] on div "Preview" at bounding box center [686, 412] width 832 height 463
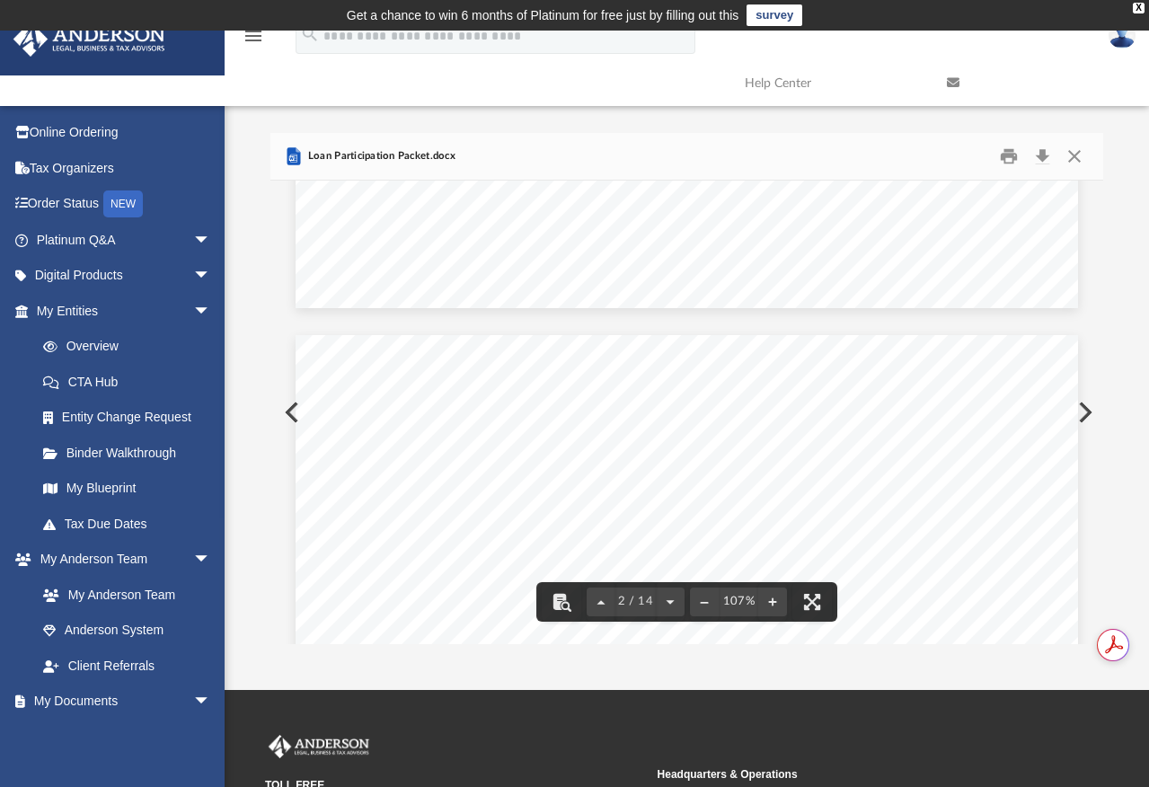
scroll to position [1197, 0]
click at [1075, 158] on button "Close" at bounding box center [1074, 157] width 32 height 28
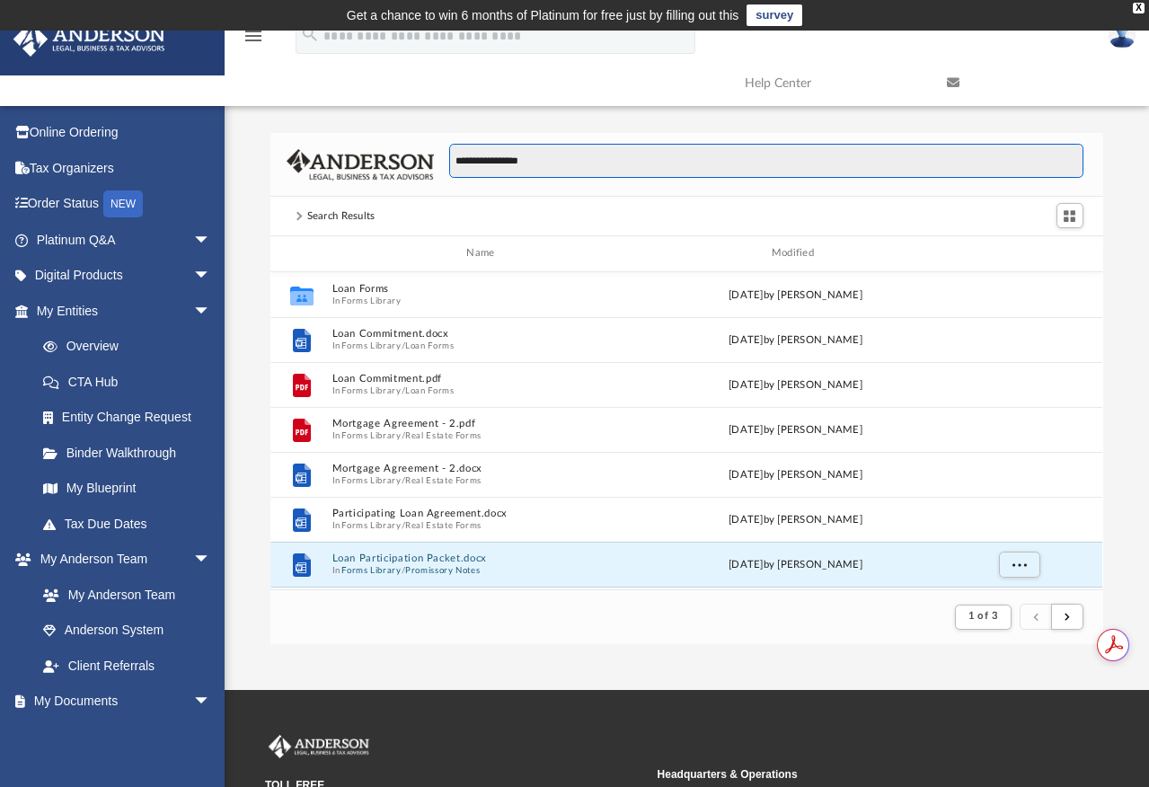
drag, startPoint x: 539, startPoint y: 159, endPoint x: 409, endPoint y: 163, distance: 130.3
click at [409, 163] on div "**********" at bounding box center [686, 165] width 832 height 64
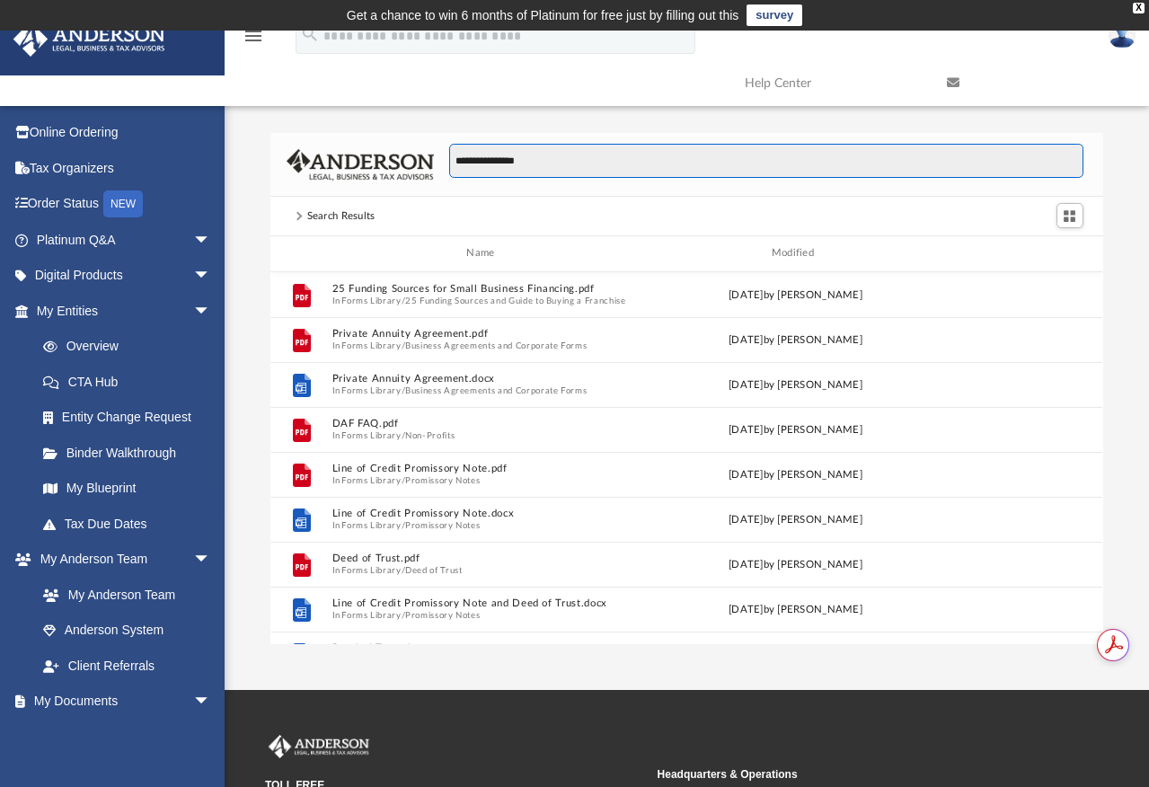
scroll to position [395, 818]
type input "*"
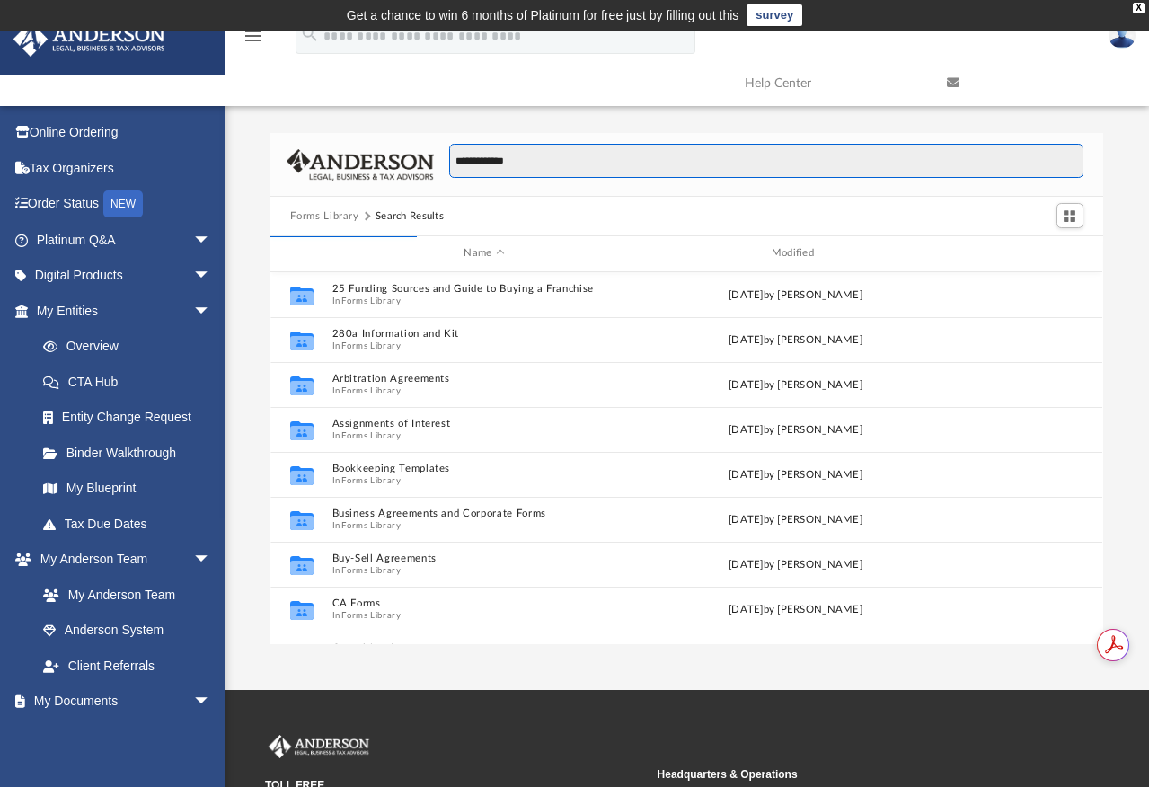
drag, startPoint x: 523, startPoint y: 158, endPoint x: 455, endPoint y: 159, distance: 67.4
click at [455, 159] on input "**********" at bounding box center [765, 161] width 633 height 34
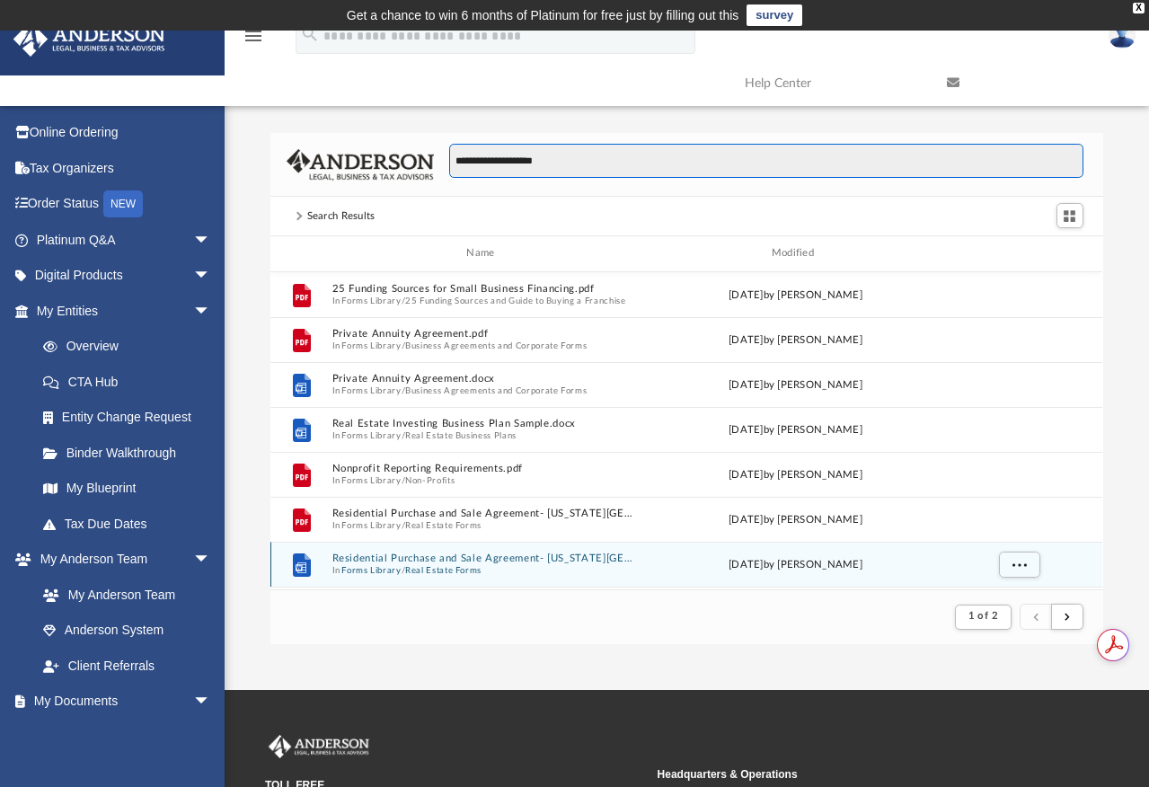
scroll to position [340, 818]
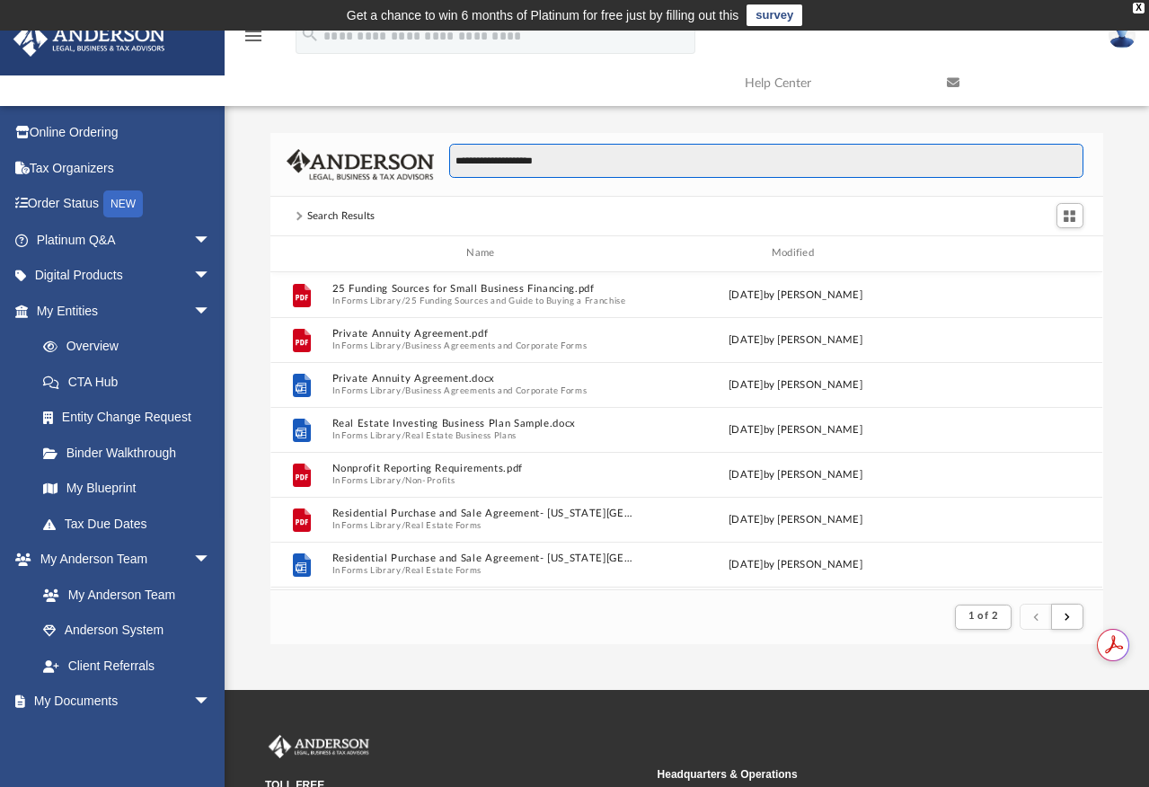
drag, startPoint x: 503, startPoint y: 157, endPoint x: 490, endPoint y: 157, distance: 12.6
click at [490, 157] on input "**********" at bounding box center [765, 161] width 633 height 34
type input "**********"
click at [638, 163] on input "**********" at bounding box center [765, 161] width 633 height 34
drag, startPoint x: 593, startPoint y: 165, endPoint x: 259, endPoint y: 176, distance: 334.3
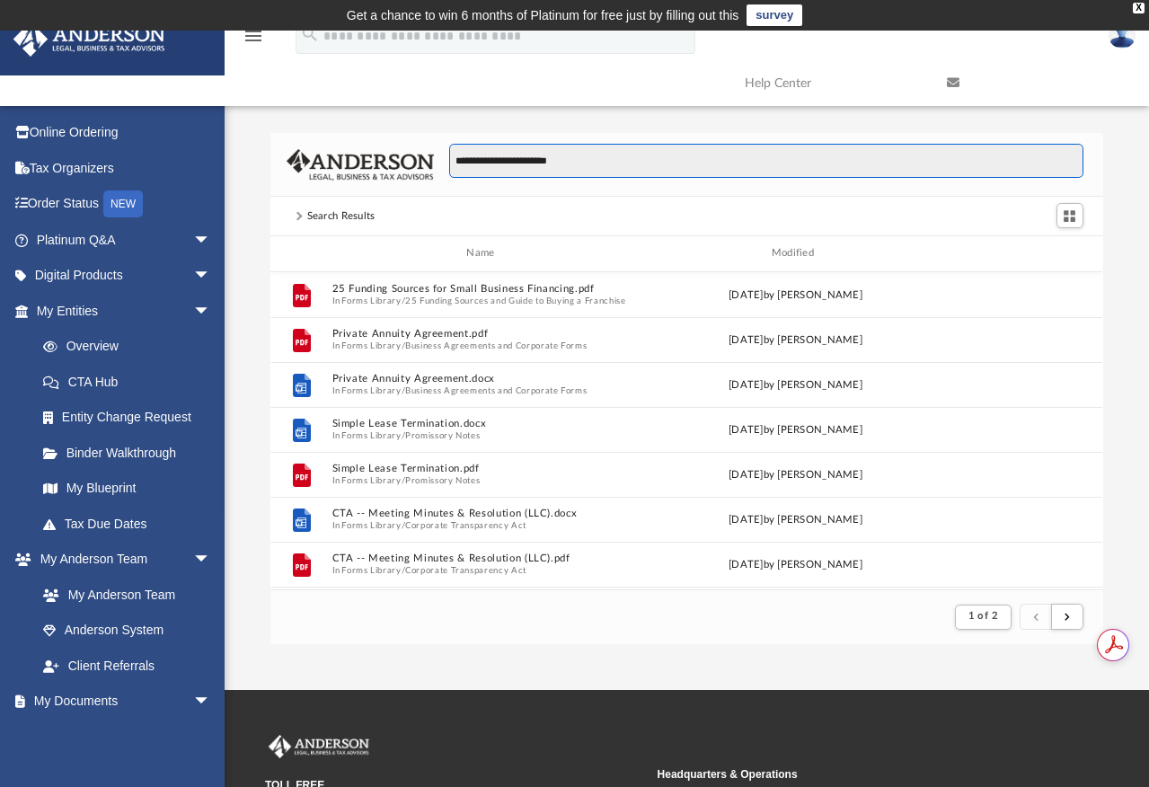
click at [259, 176] on div "**********" at bounding box center [687, 388] width 924 height 511
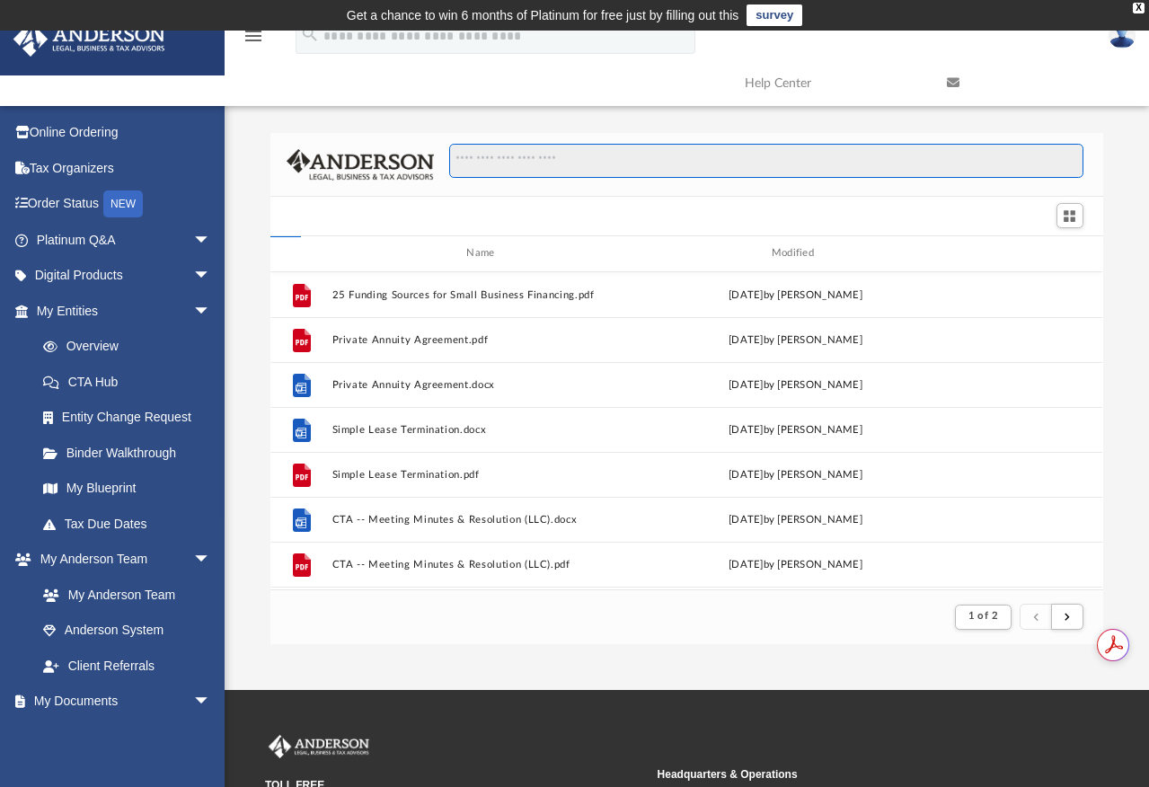
scroll to position [395, 818]
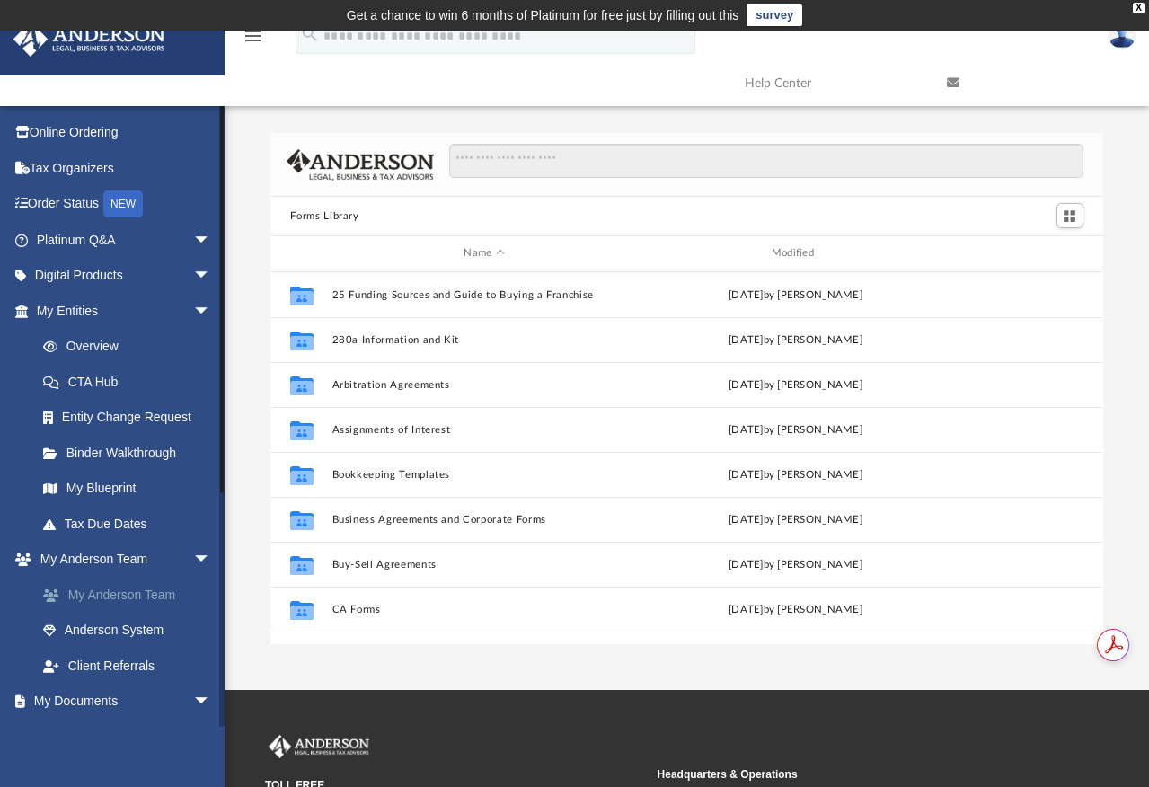
click at [130, 586] on link "My Anderson Team" at bounding box center [131, 595] width 213 height 36
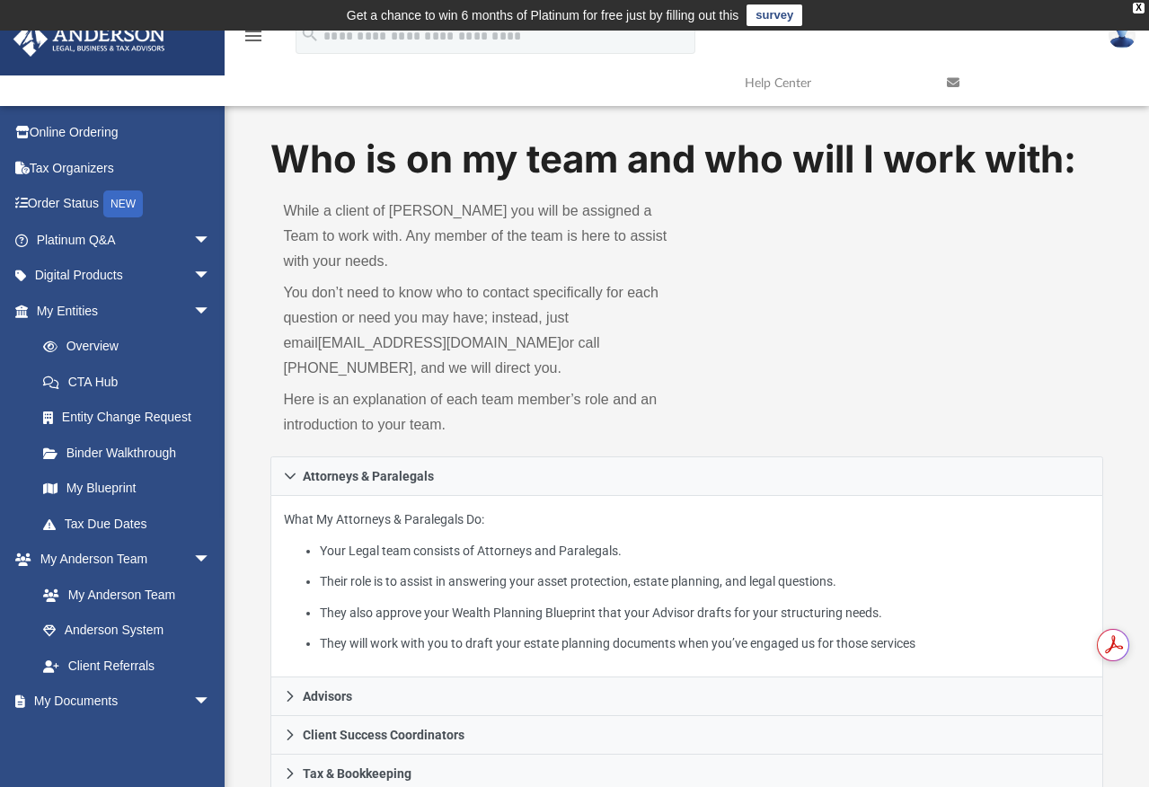
click at [232, 13] on td "Get a chance to win 6 months of Platinum for free just by filling out this surv…" at bounding box center [574, 15] width 1149 height 31
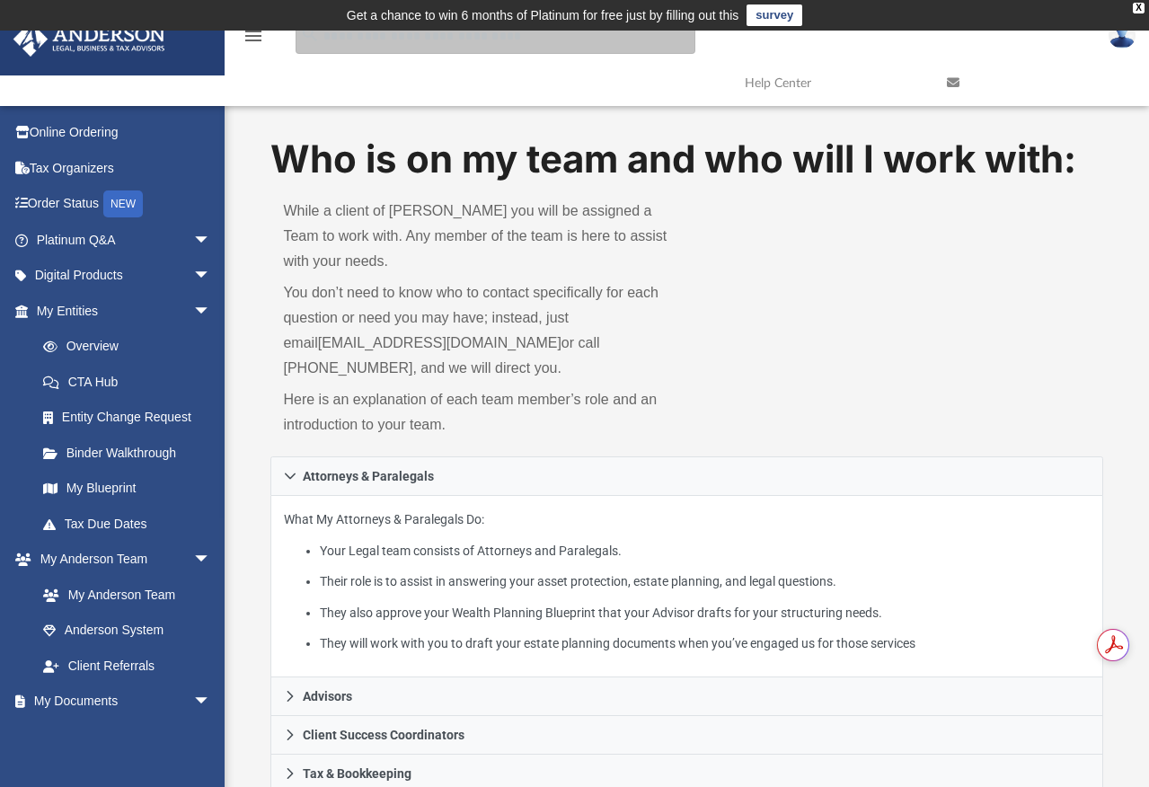
click at [410, 41] on input "search" at bounding box center [496, 36] width 400 height 36
type input "*"
type input "**********"
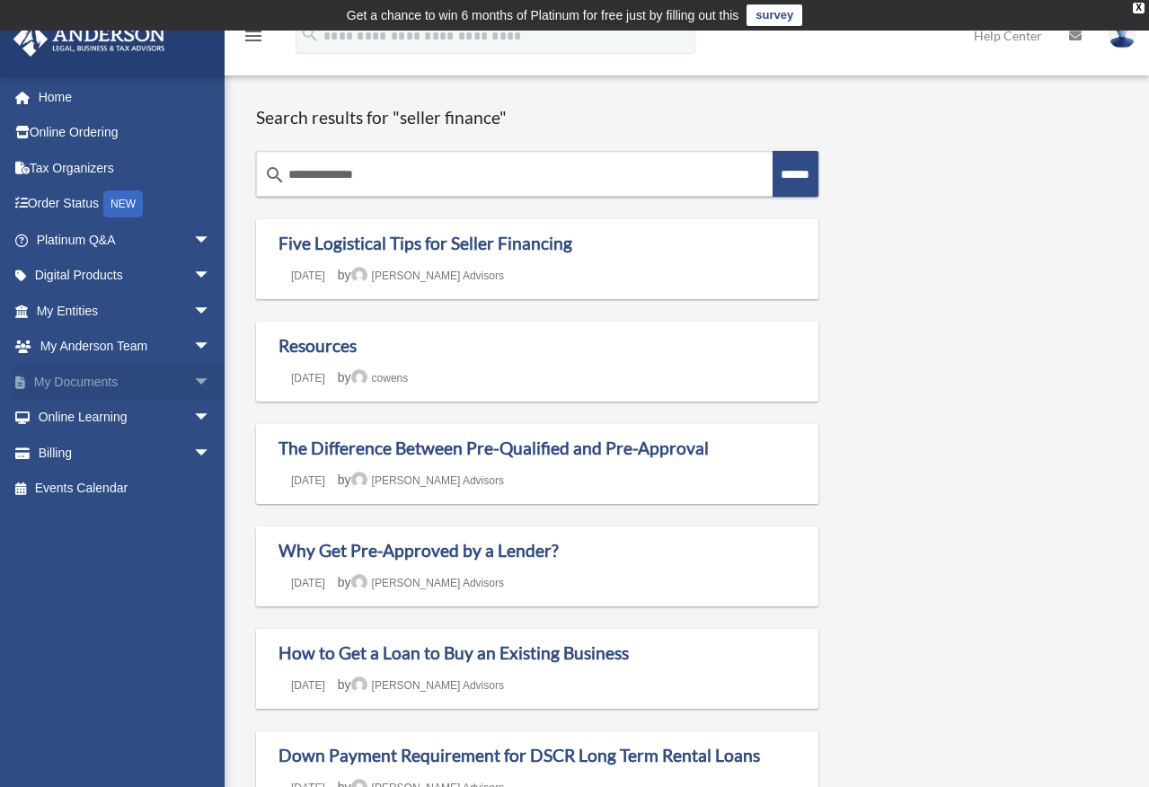
click at [89, 381] on link "My Documents arrow_drop_down" at bounding box center [125, 382] width 225 height 36
click at [193, 378] on span "arrow_drop_down" at bounding box center [211, 382] width 36 height 37
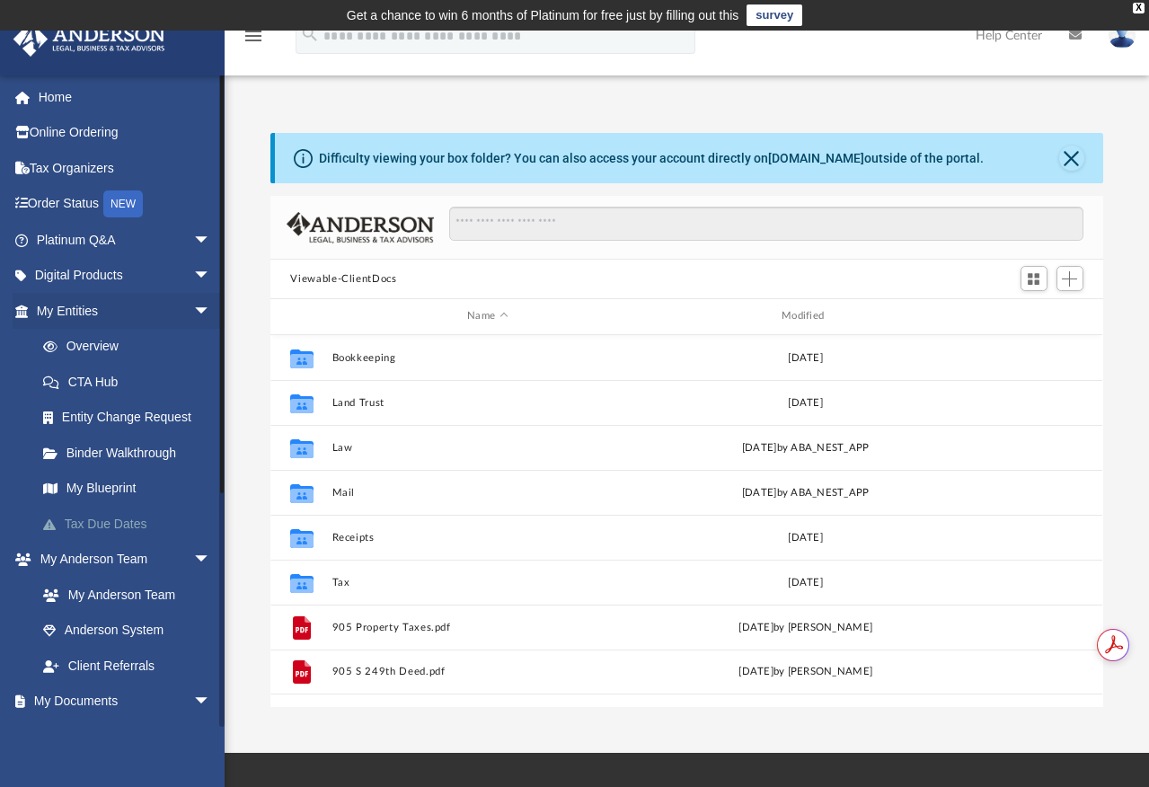
scroll to position [395, 818]
click at [92, 305] on link "My Entities arrow_drop_down" at bounding box center [125, 311] width 225 height 36
click at [154, 554] on link "My Anderson Team arrow_drop_down" at bounding box center [125, 560] width 225 height 36
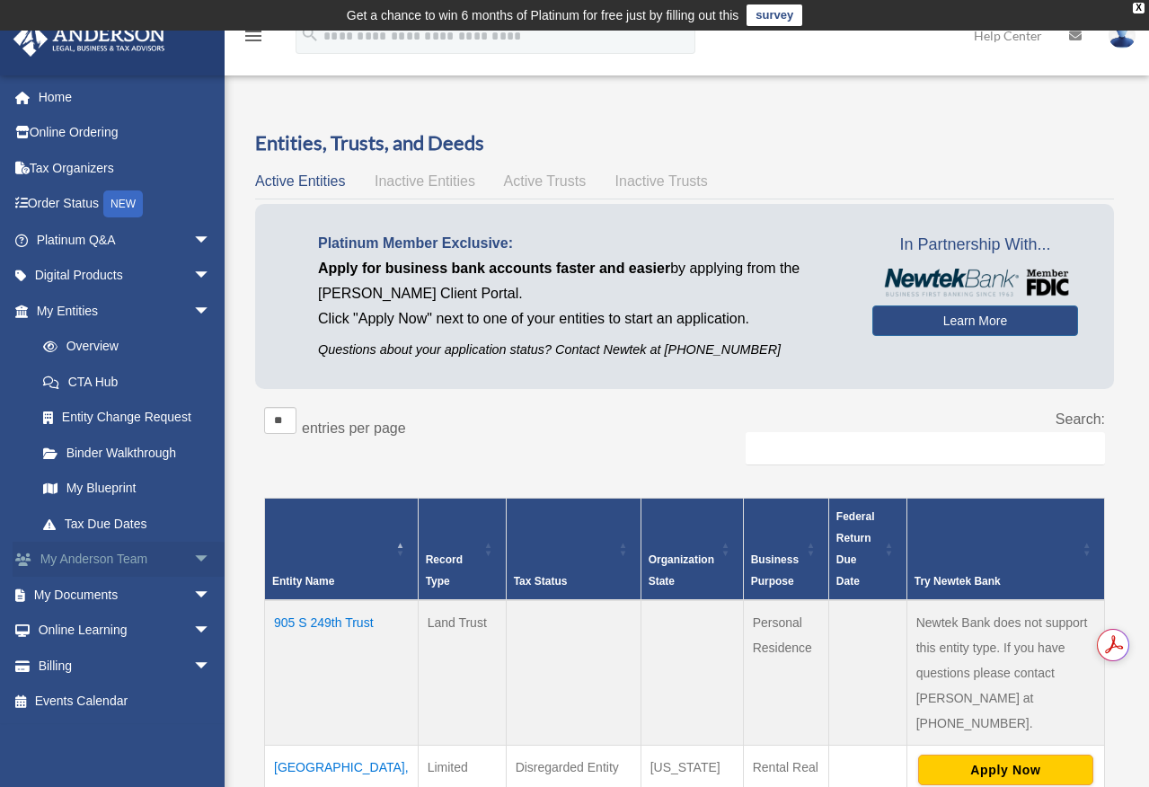
click at [193, 553] on span "arrow_drop_down" at bounding box center [211, 560] width 36 height 37
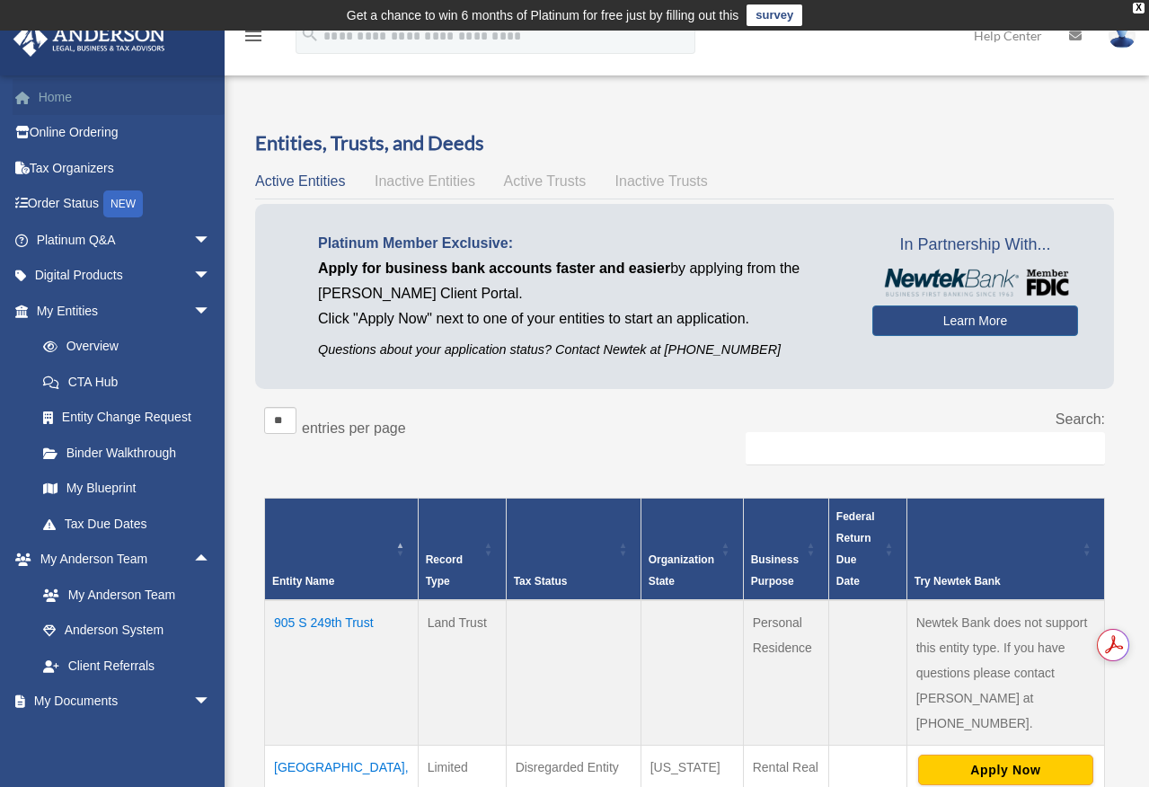
click at [51, 99] on link "Home" at bounding box center [125, 97] width 225 height 36
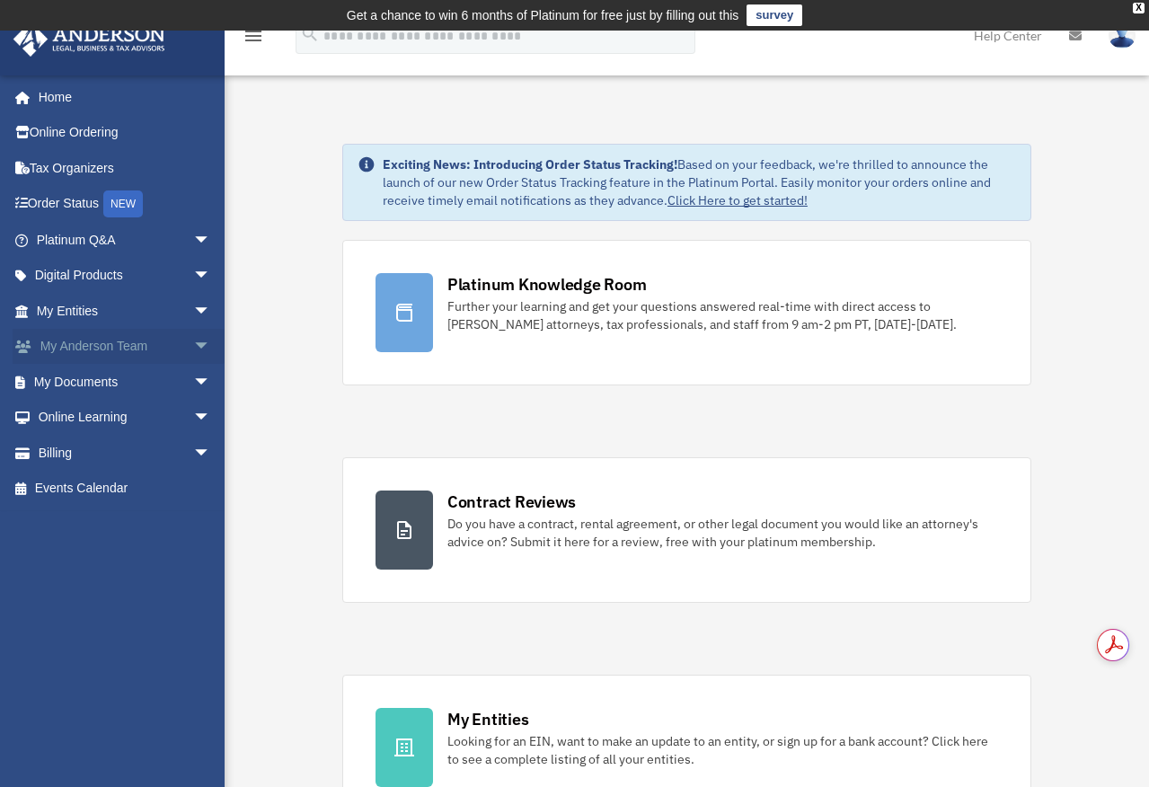
click at [193, 343] on span "arrow_drop_down" at bounding box center [211, 347] width 36 height 37
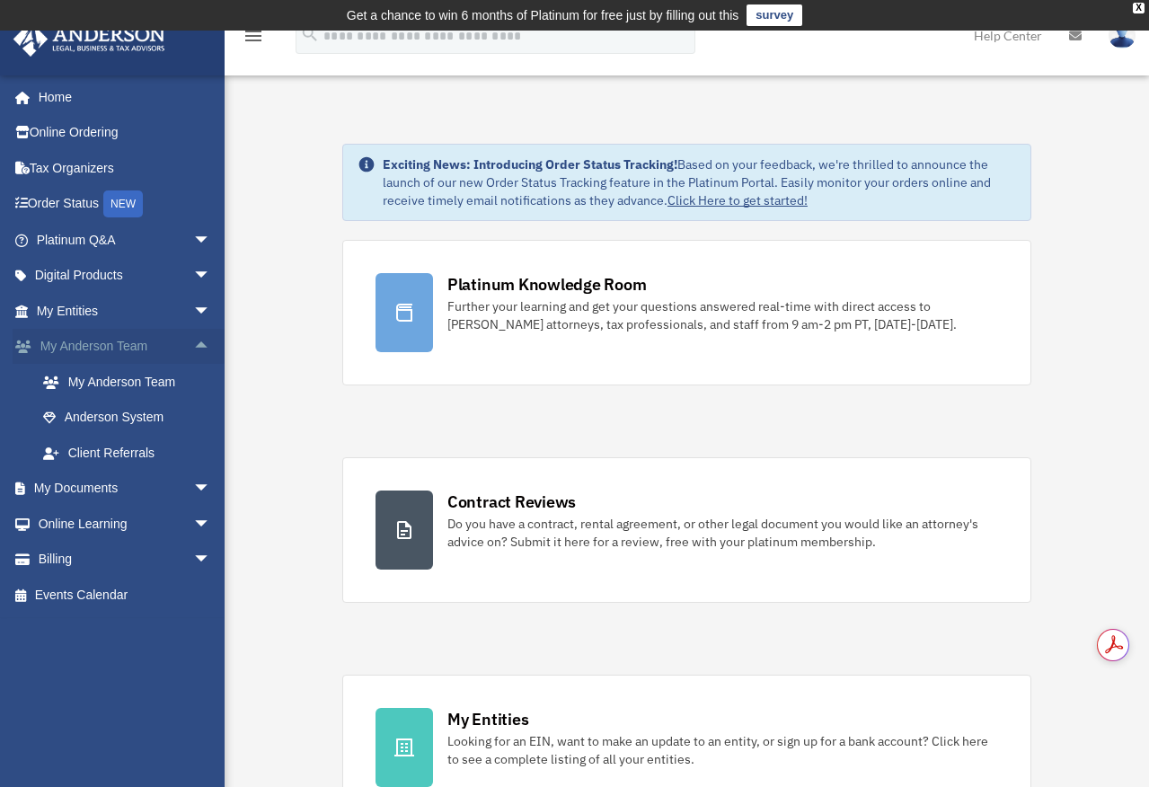
click at [193, 343] on span "arrow_drop_up" at bounding box center [211, 347] width 36 height 37
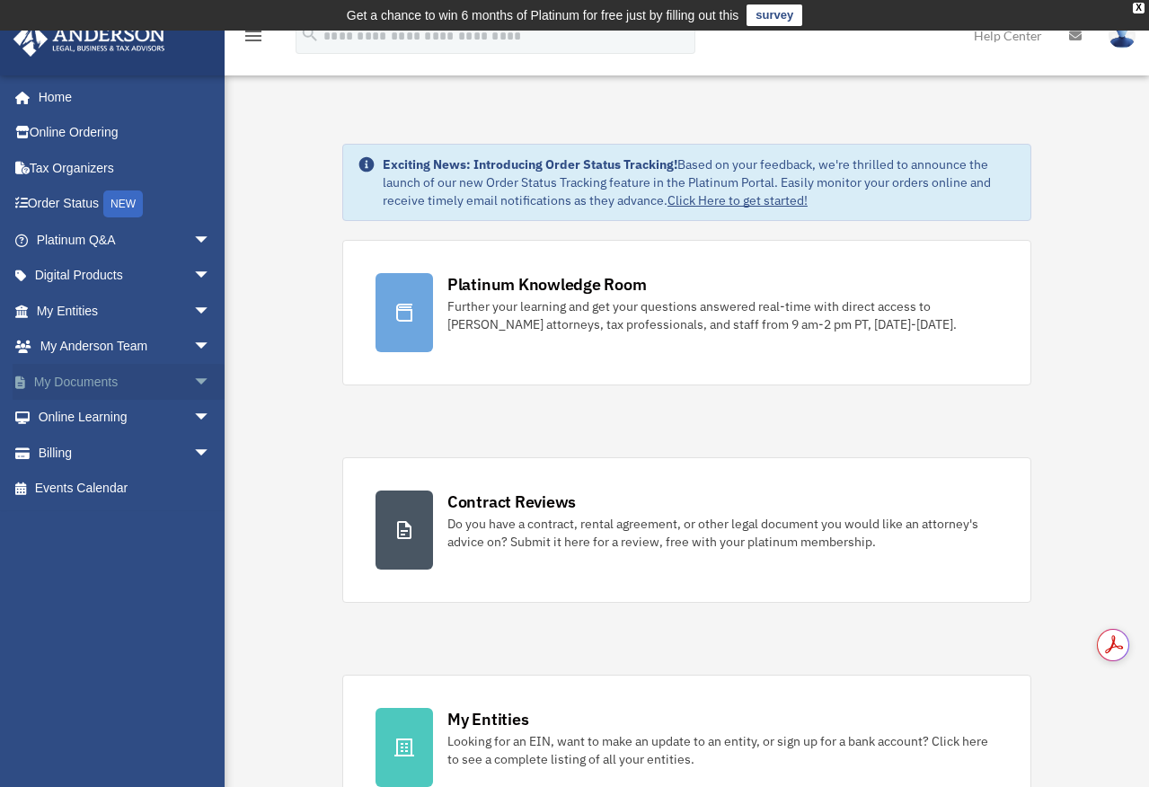
click at [193, 384] on span "arrow_drop_down" at bounding box center [211, 382] width 36 height 37
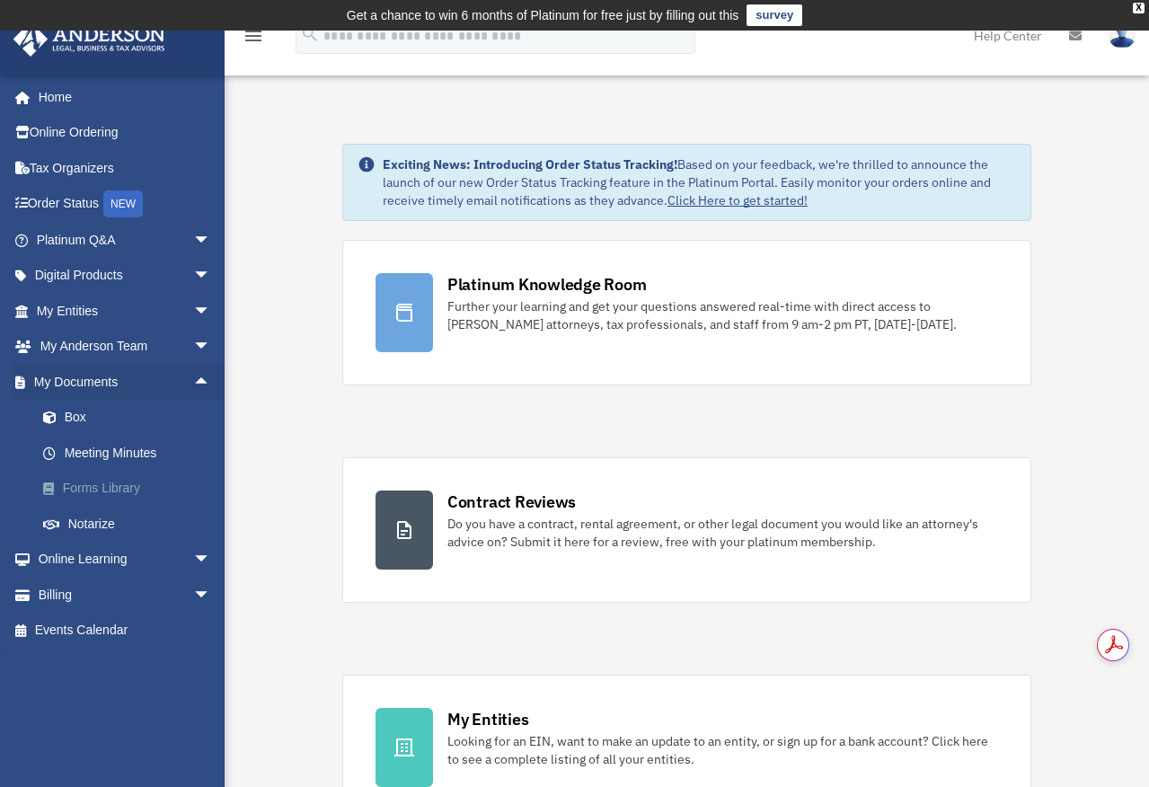
click at [91, 489] on link "Forms Library" at bounding box center [131, 489] width 213 height 36
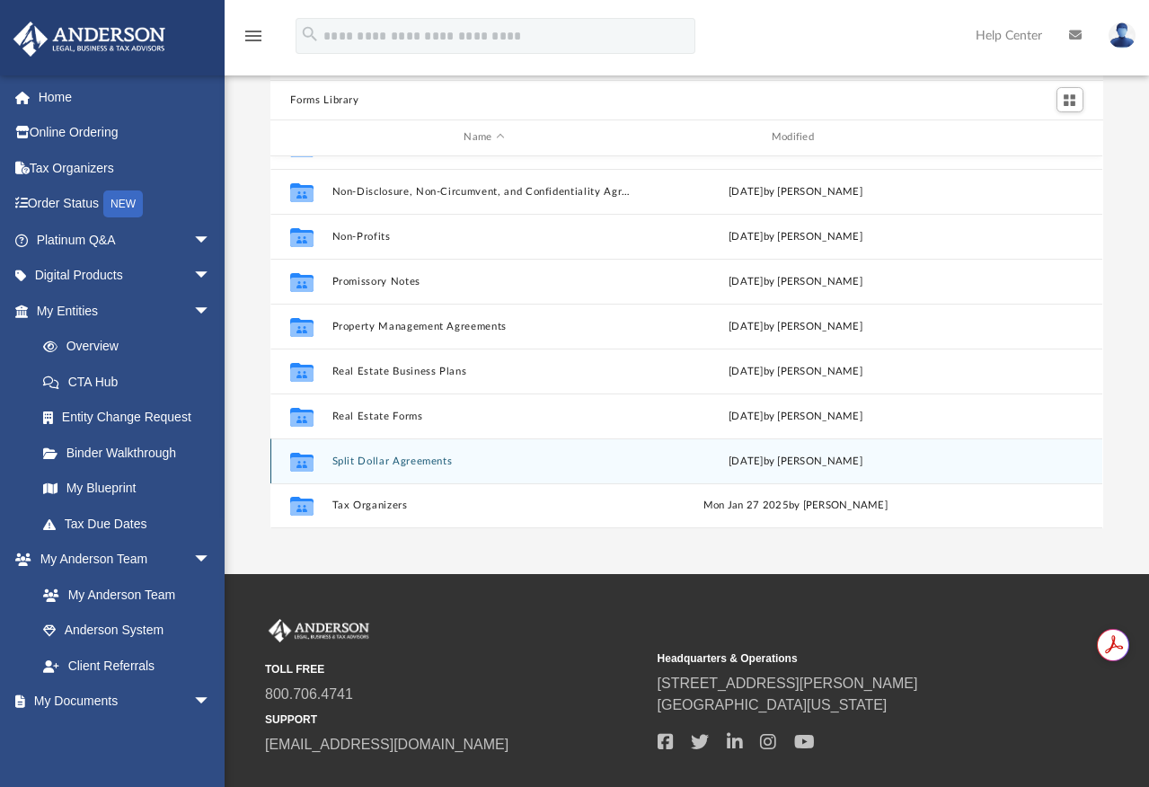
scroll to position [119, 0]
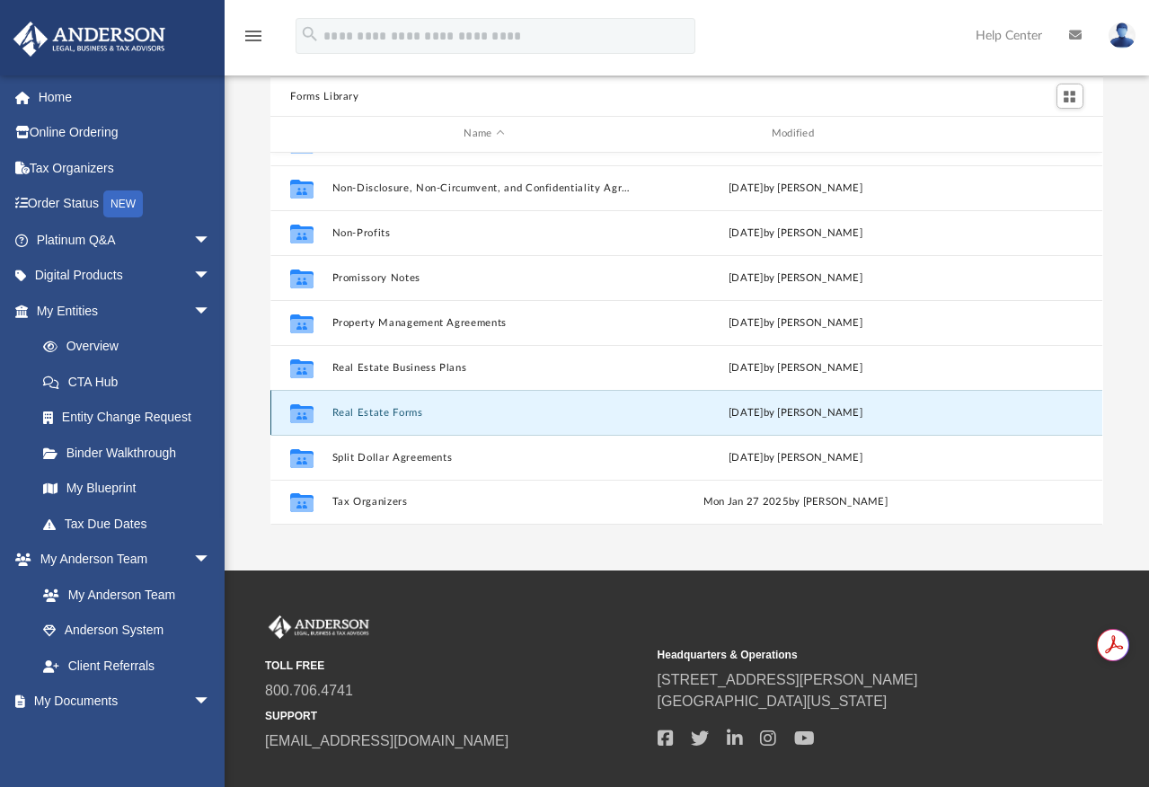
click at [372, 409] on button "Real Estate Forms" at bounding box center [484, 413] width 304 height 12
click at [371, 418] on button "Real Estate Forms" at bounding box center [484, 413] width 304 height 12
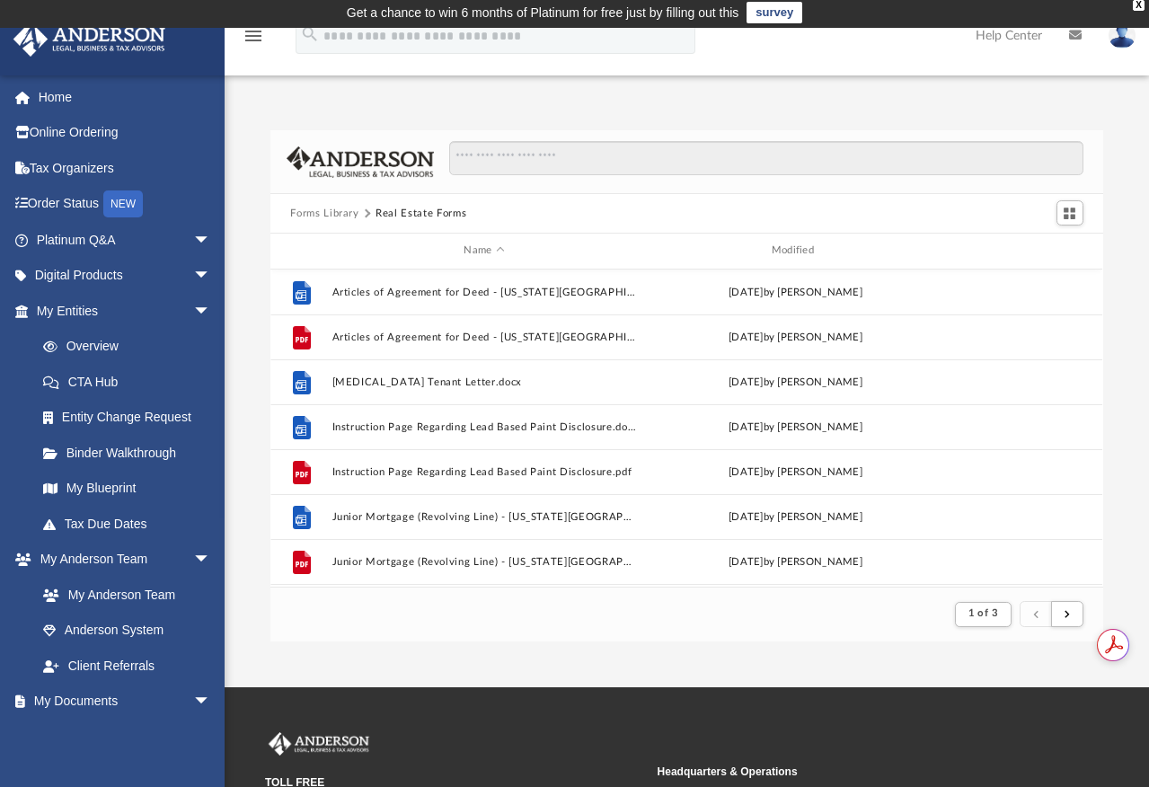
scroll to position [0, 0]
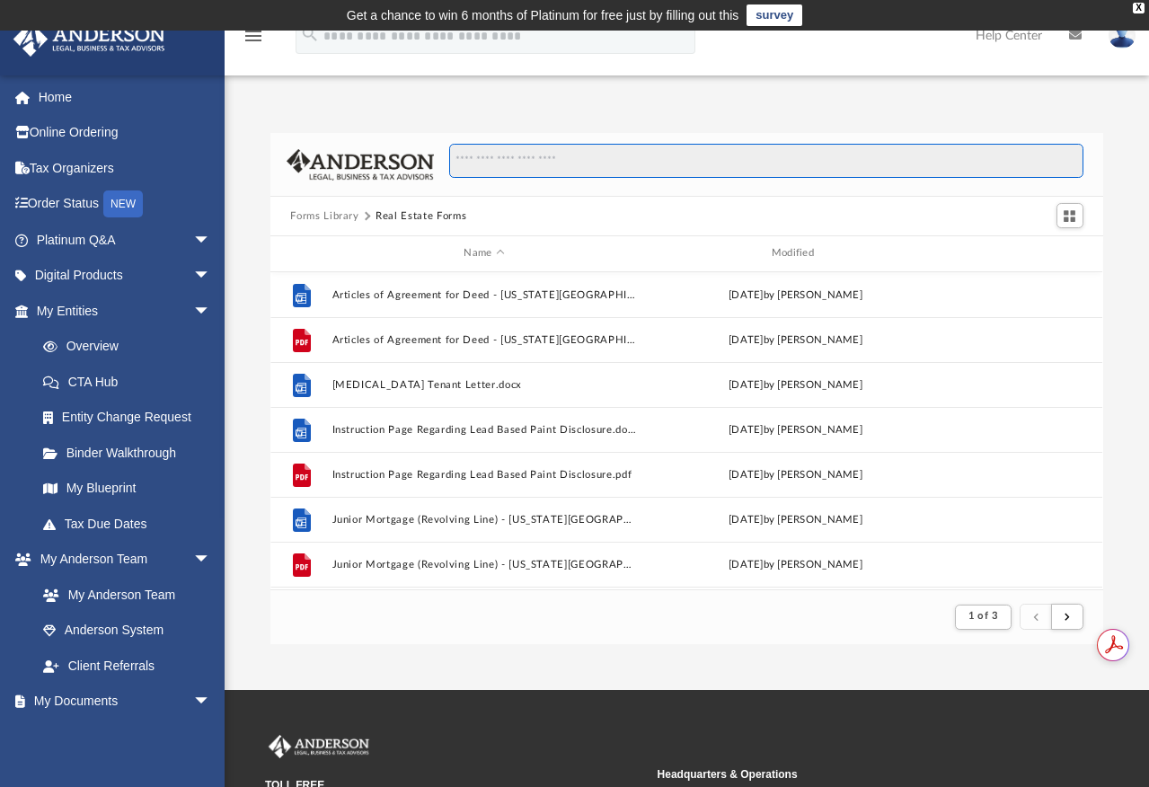
click at [479, 161] on input "Search files and folders" at bounding box center [765, 161] width 633 height 34
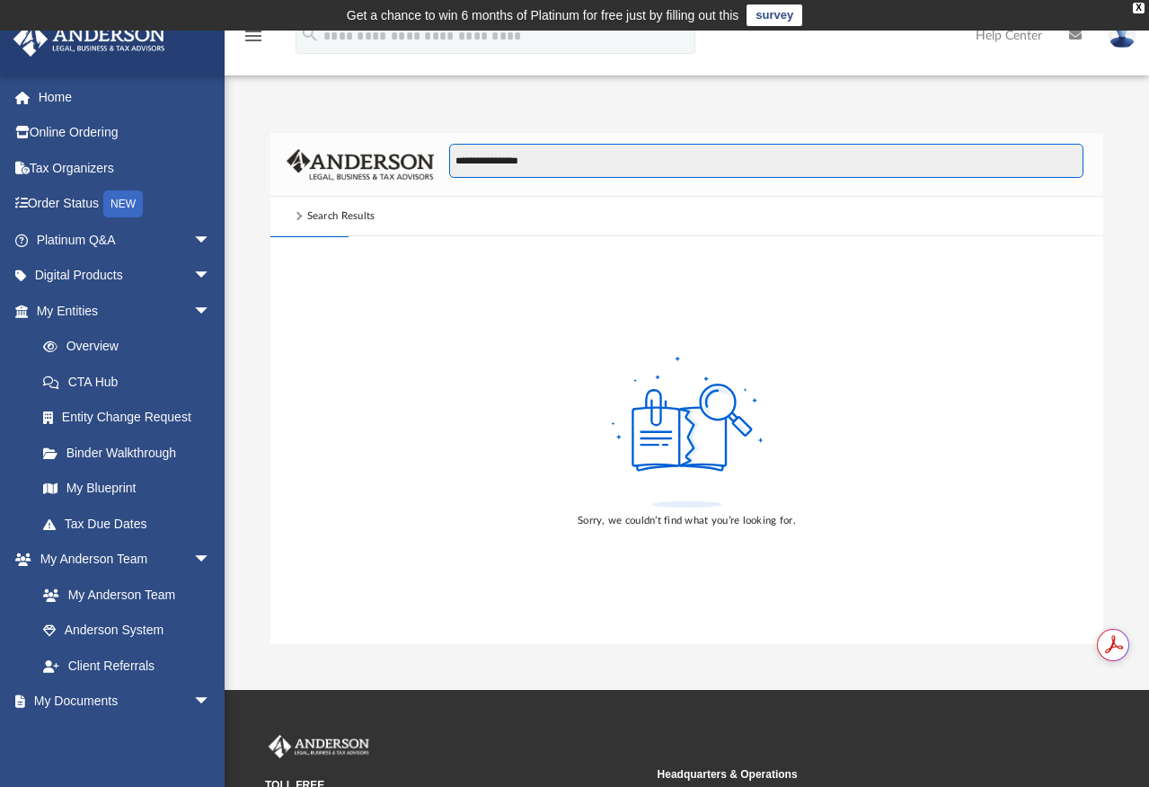
type input "**********"
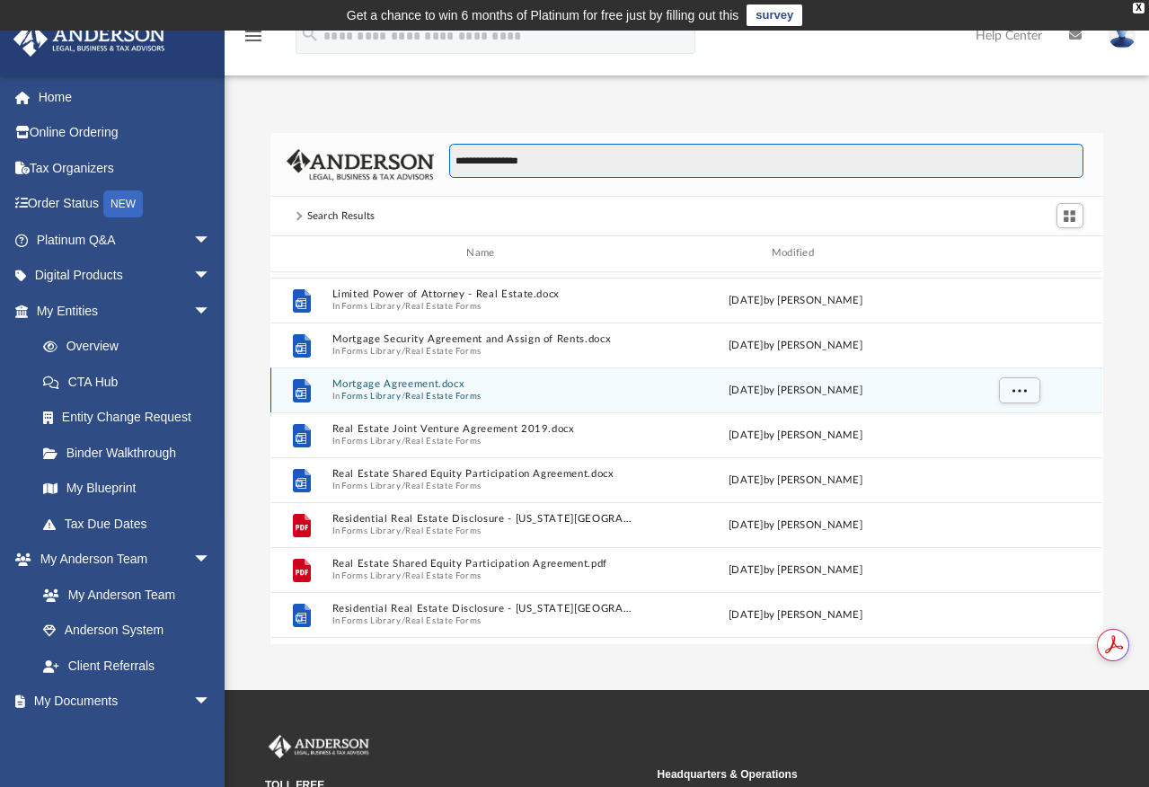
scroll to position [359, 0]
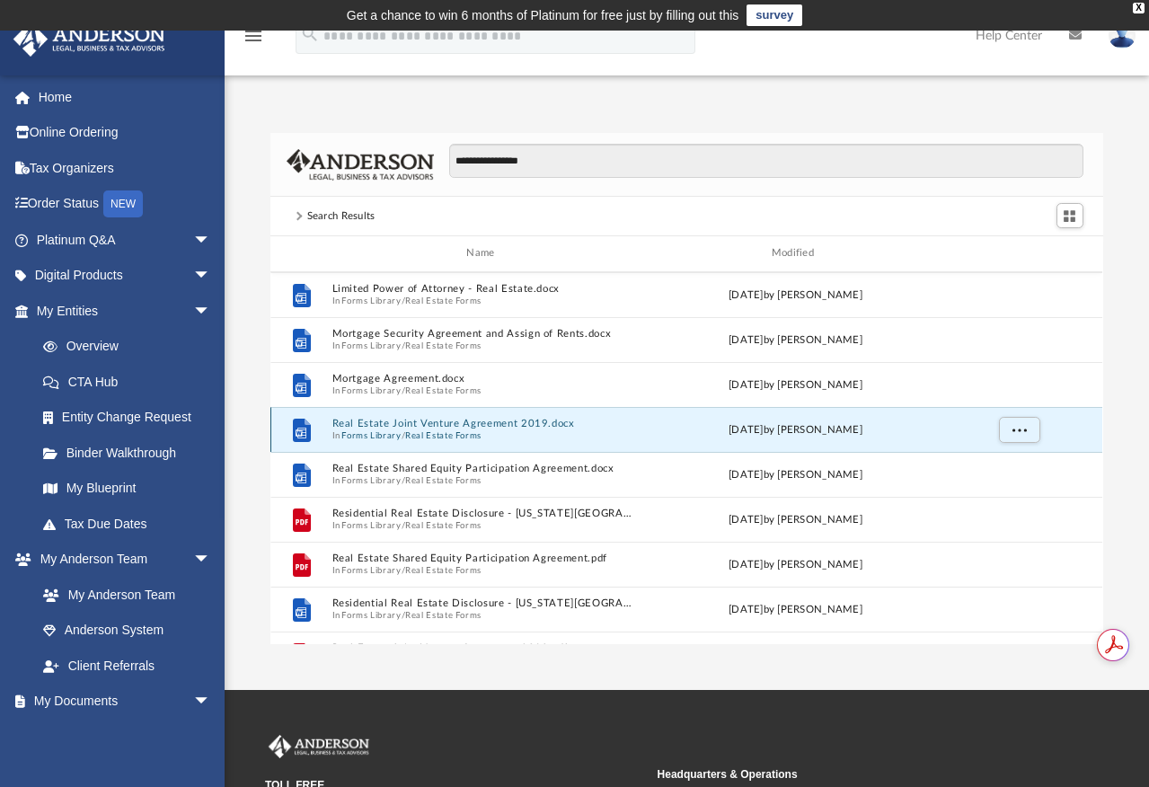
click at [391, 420] on button "Real Estate Joint Venture Agreement 2019.docx" at bounding box center [484, 424] width 304 height 12
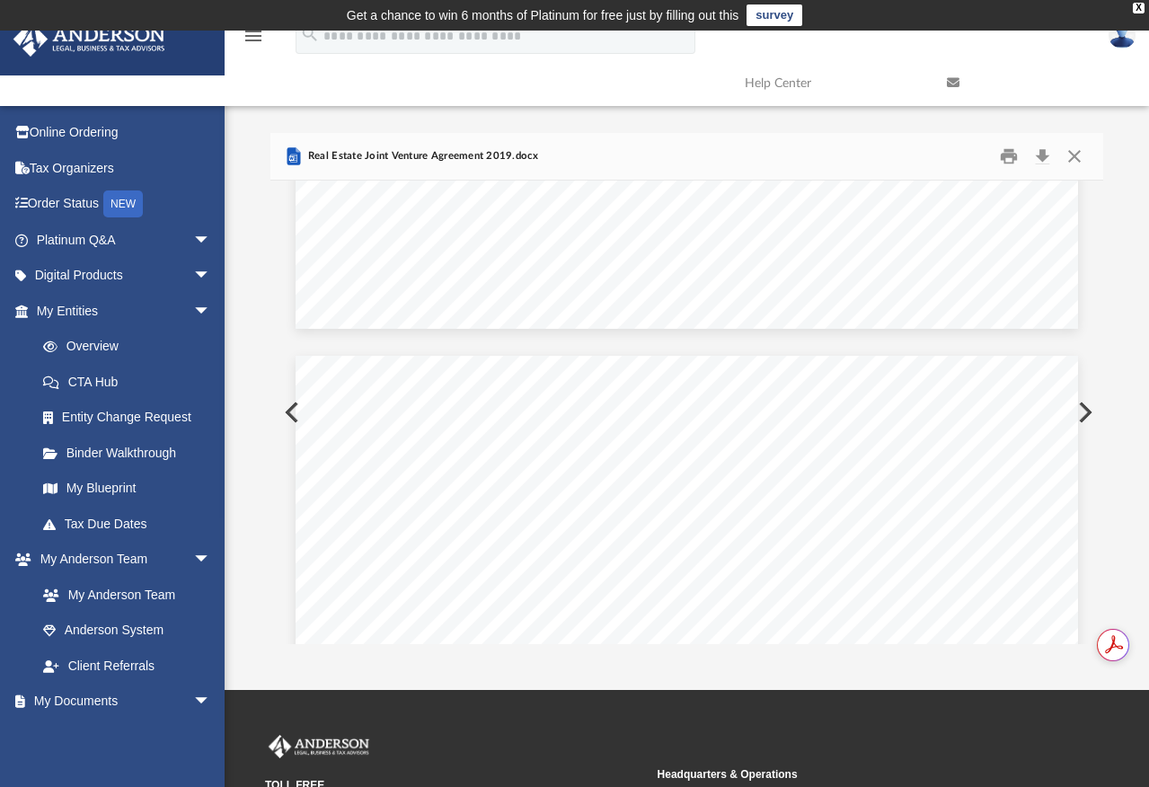
scroll to position [898, 0]
